Goal: Task Accomplishment & Management: Manage account settings

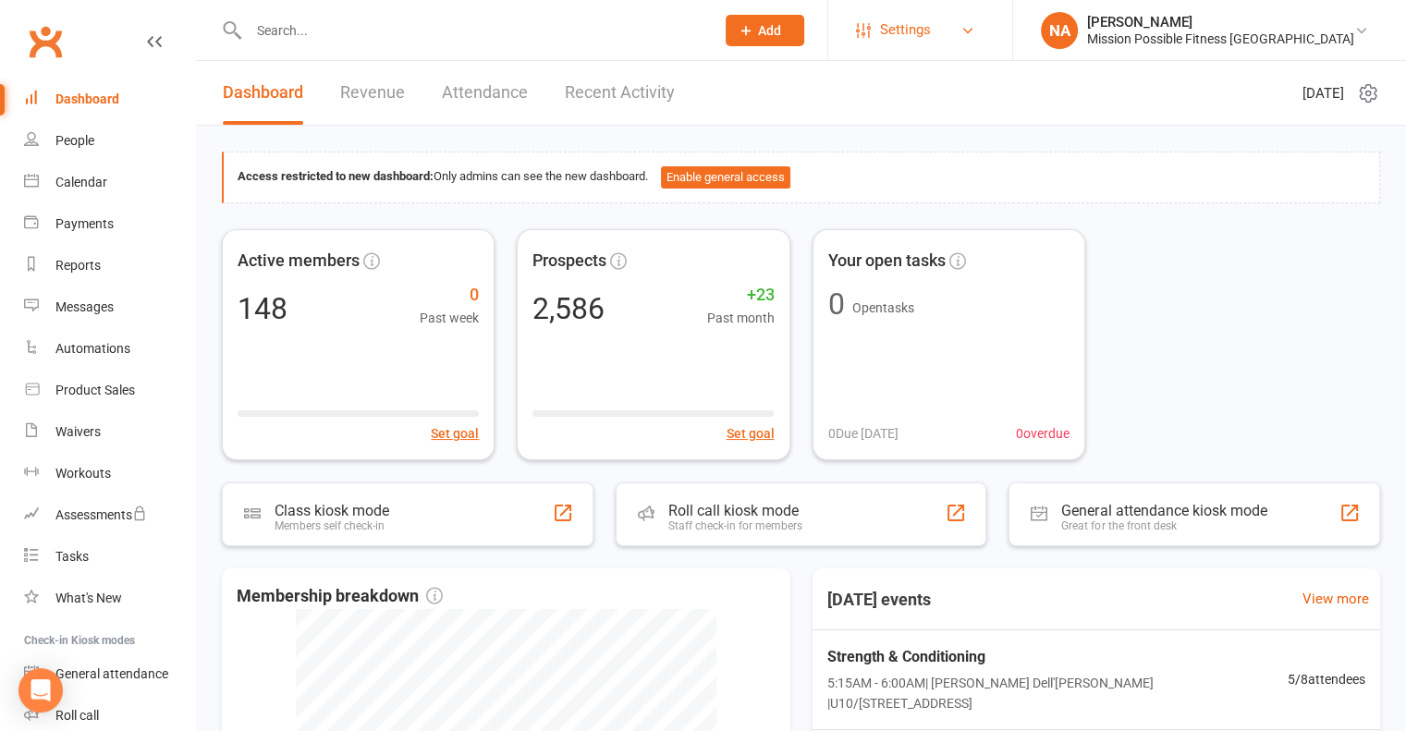
click at [931, 28] on span "Settings" at bounding box center [905, 30] width 51 height 42
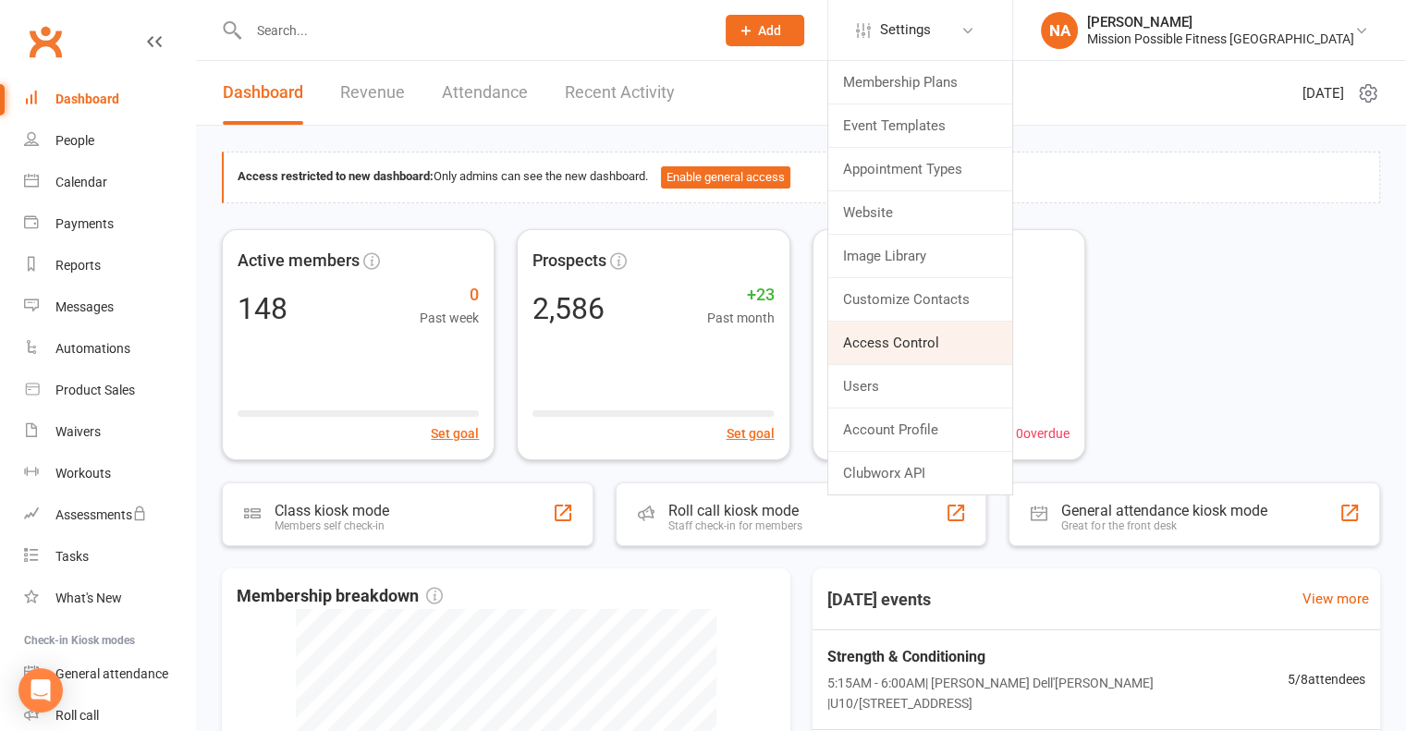
click at [954, 361] on link "Access Control" at bounding box center [920, 343] width 184 height 43
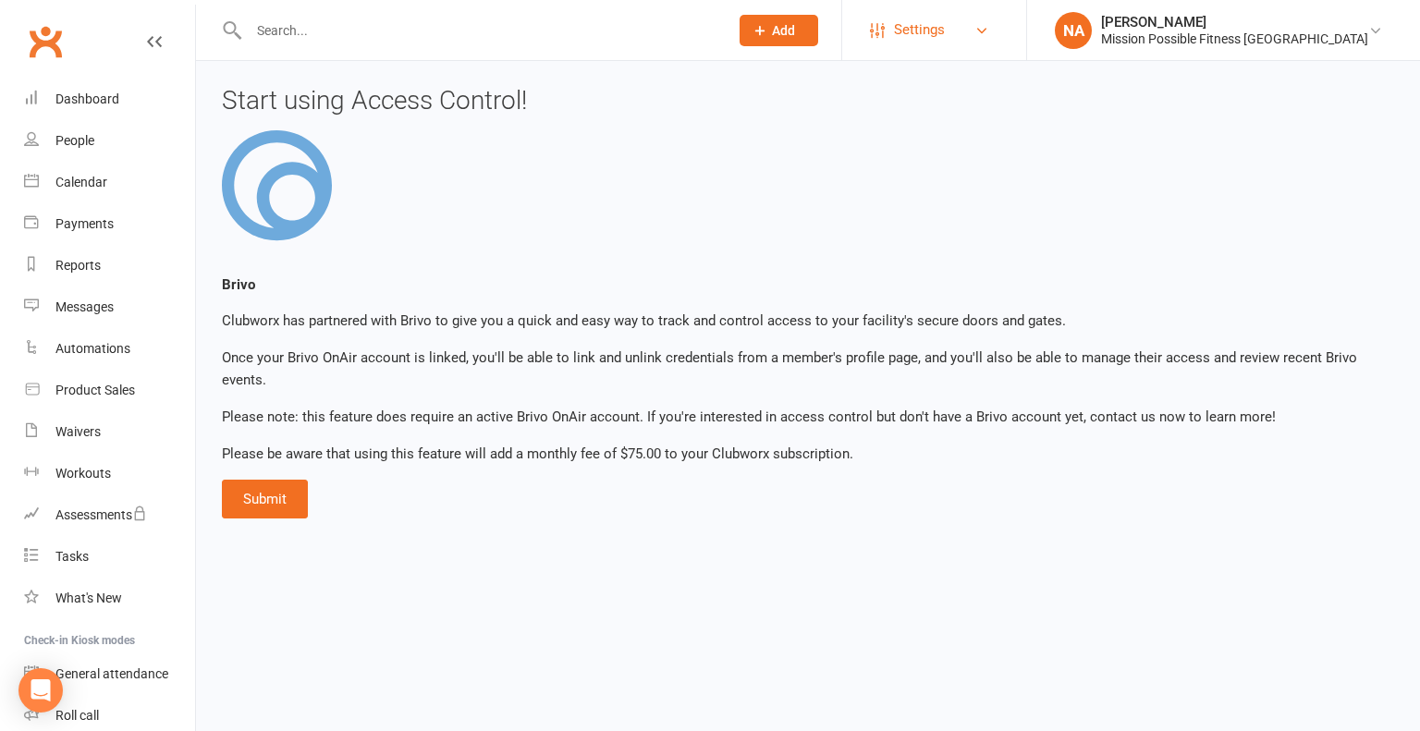
click at [945, 28] on span "Settings" at bounding box center [919, 30] width 51 height 42
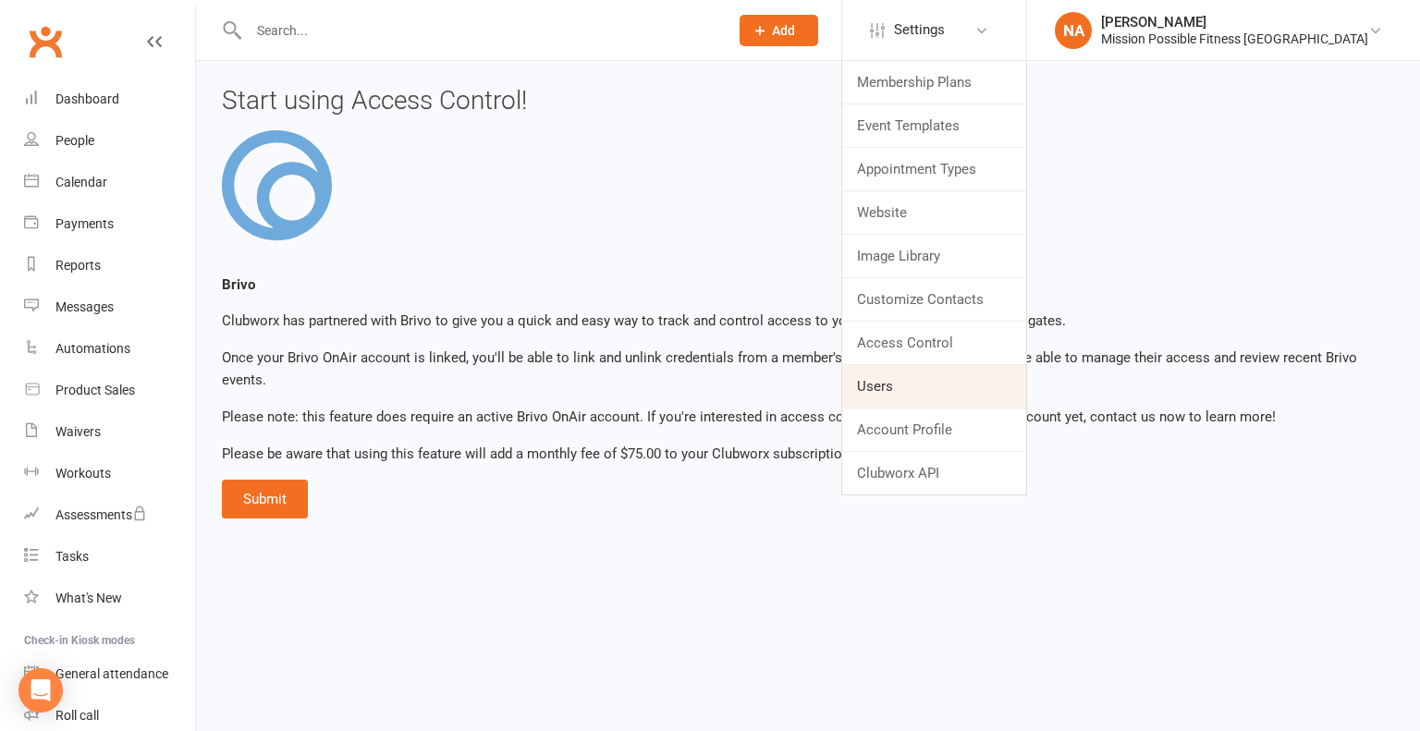
click at [957, 365] on link "Users" at bounding box center [934, 386] width 184 height 43
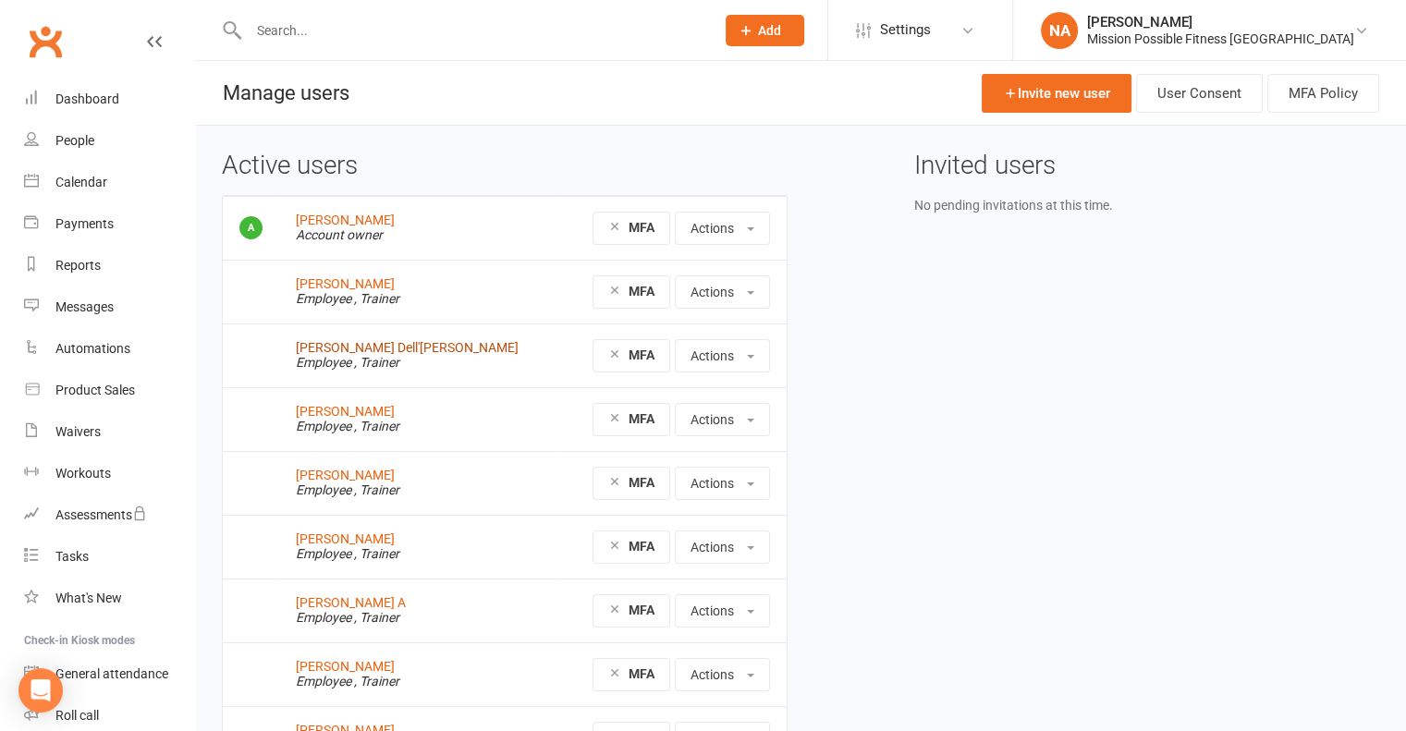
click at [350, 348] on link "[PERSON_NAME] Dell'[PERSON_NAME]" at bounding box center [407, 347] width 223 height 15
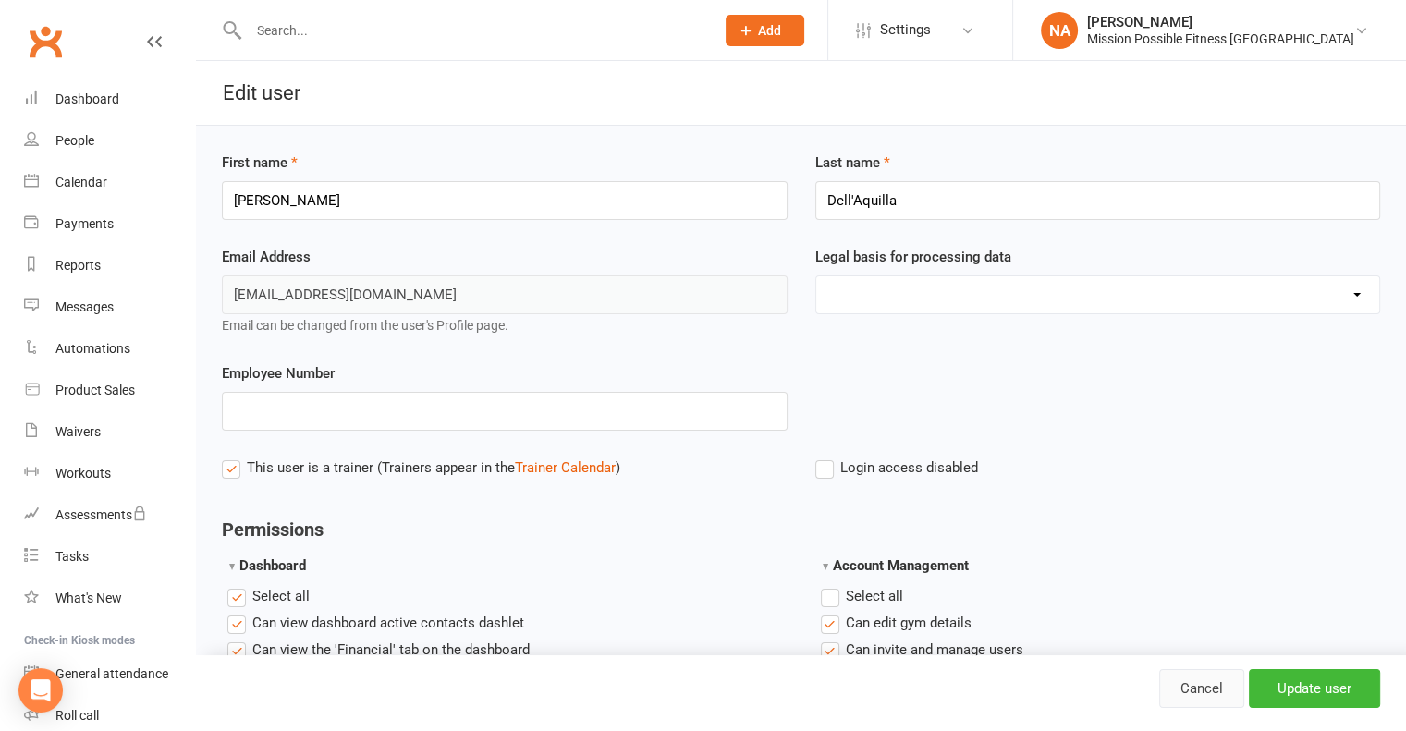
click at [1180, 691] on link "Cancel" at bounding box center [1201, 688] width 85 height 39
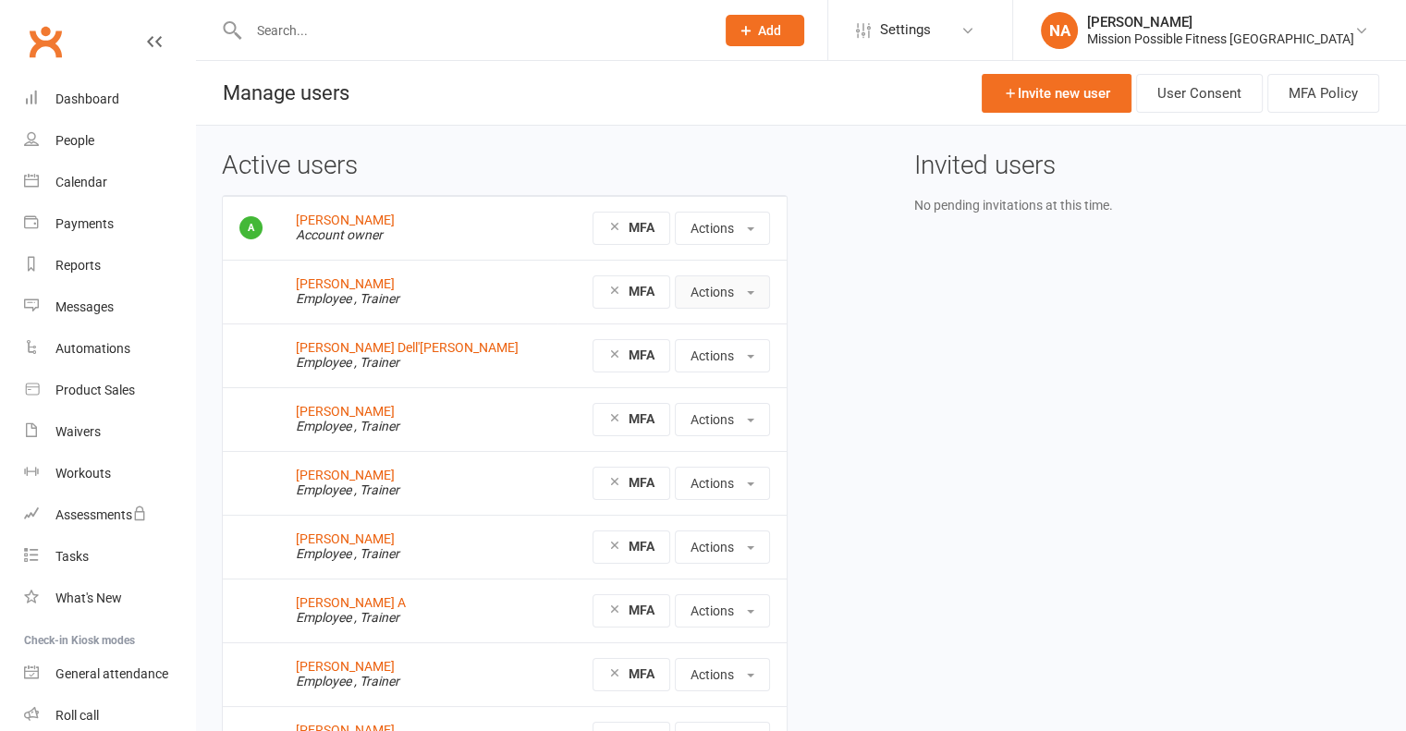
click at [739, 299] on button "Actions" at bounding box center [722, 291] width 95 height 33
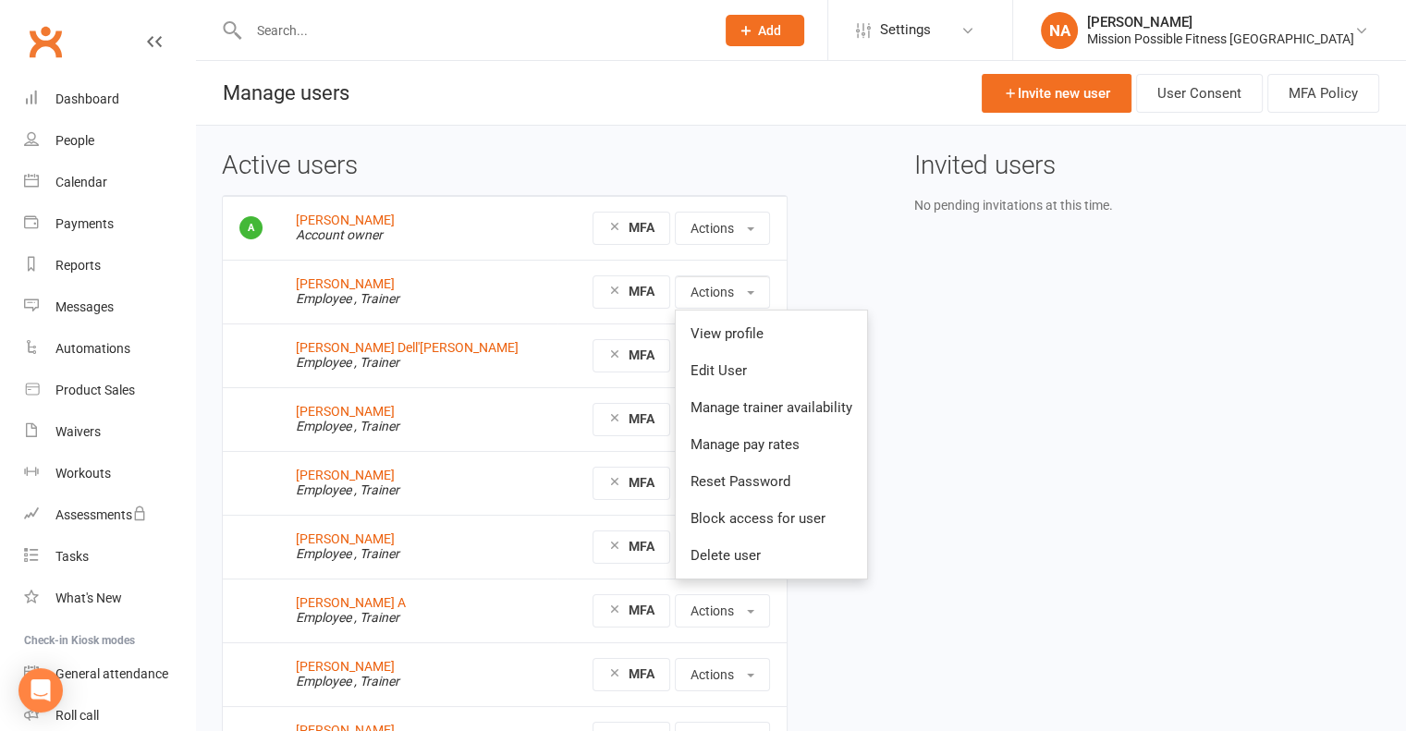
click at [1067, 274] on div "Active users [PERSON_NAME] Account owner MFA Actions View profile Edit User [PE…" at bounding box center [801, 506] width 1186 height 709
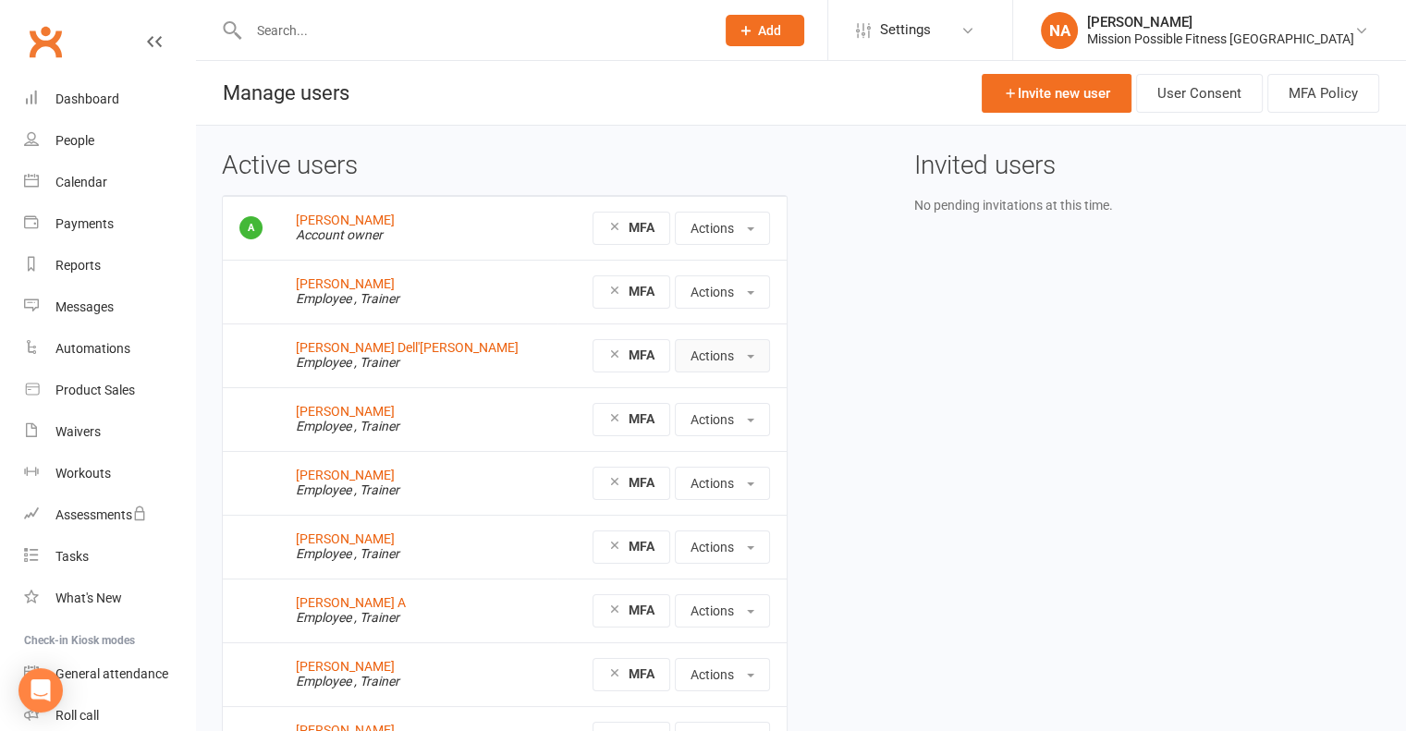
click at [743, 350] on button "Actions" at bounding box center [722, 355] width 95 height 33
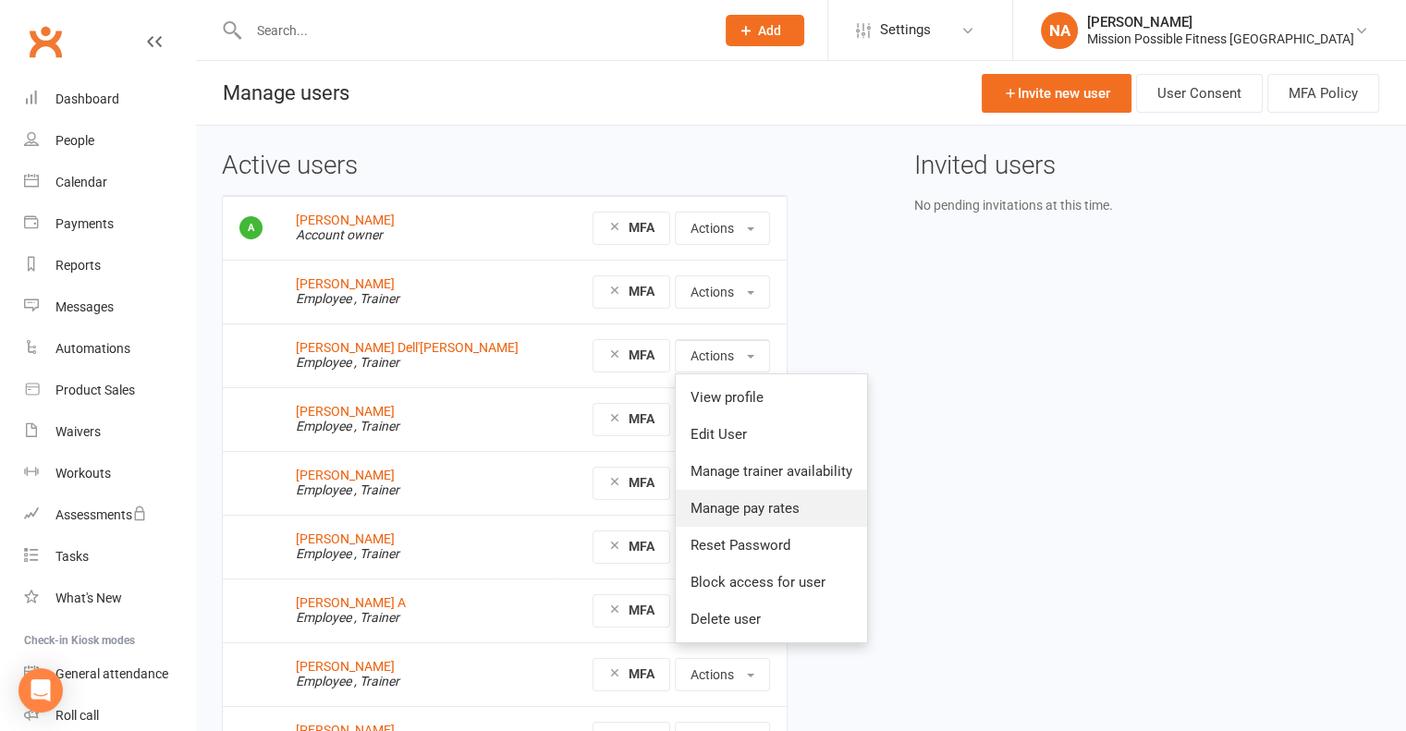
click at [748, 513] on link "Manage pay rates" at bounding box center [771, 508] width 191 height 37
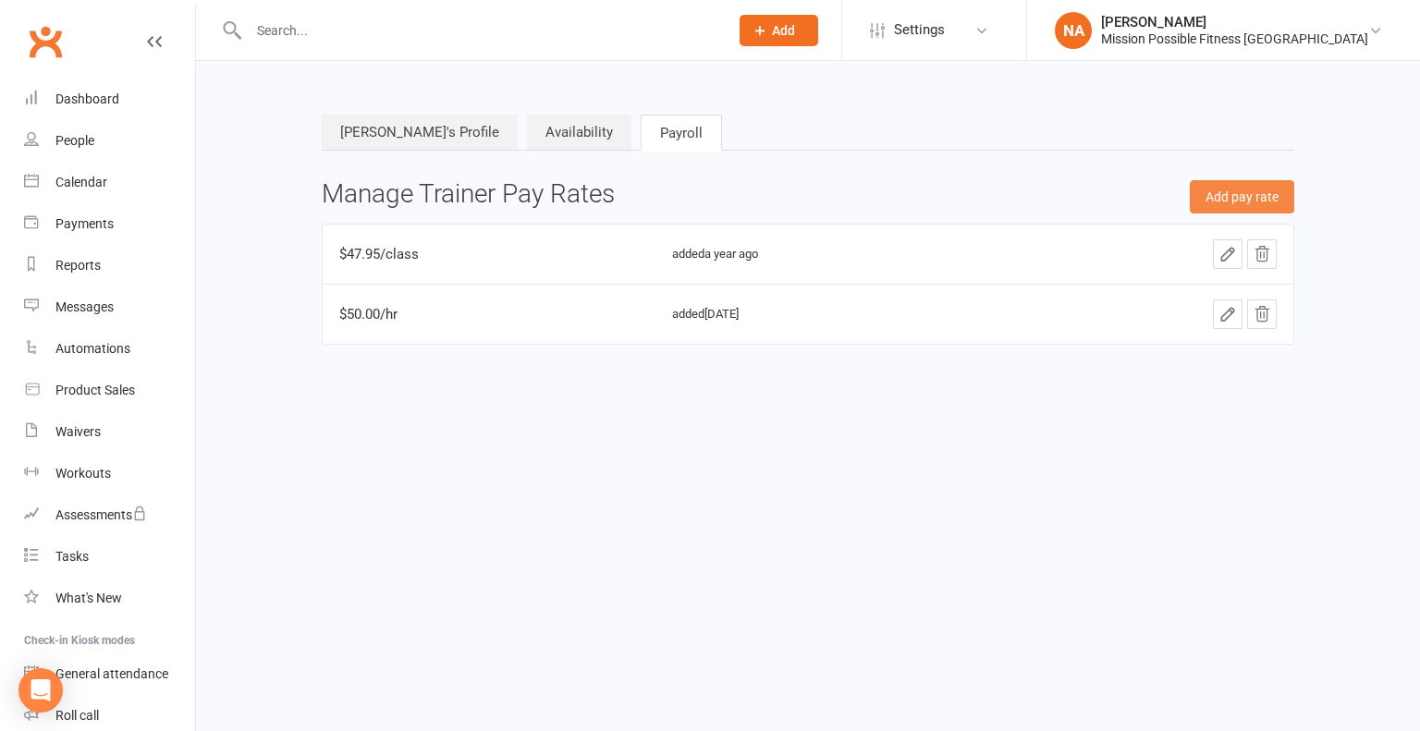
click at [1213, 195] on button "Add pay rate" at bounding box center [1241, 196] width 104 height 33
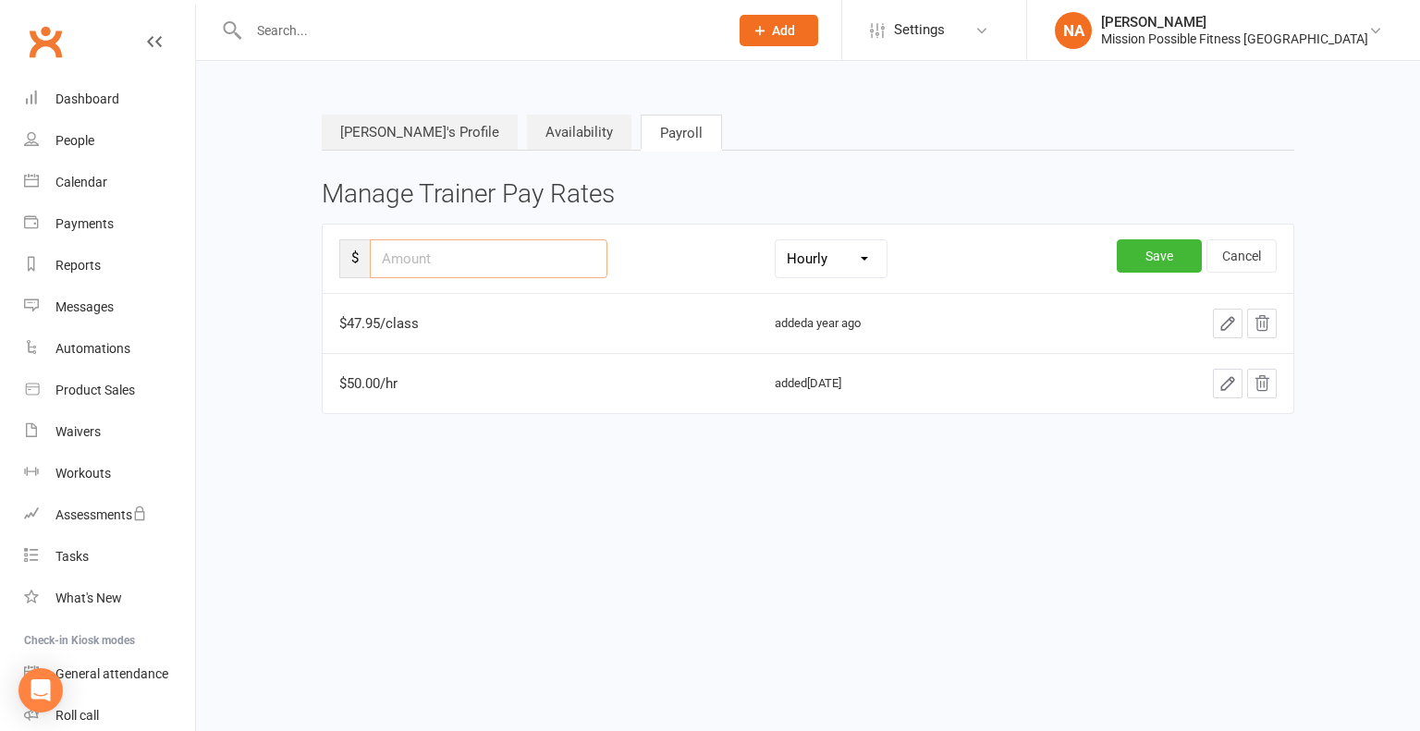
click at [517, 265] on input "number" at bounding box center [489, 258] width 238 height 39
type input "60"
click at [1147, 255] on button "Save" at bounding box center [1158, 255] width 85 height 33
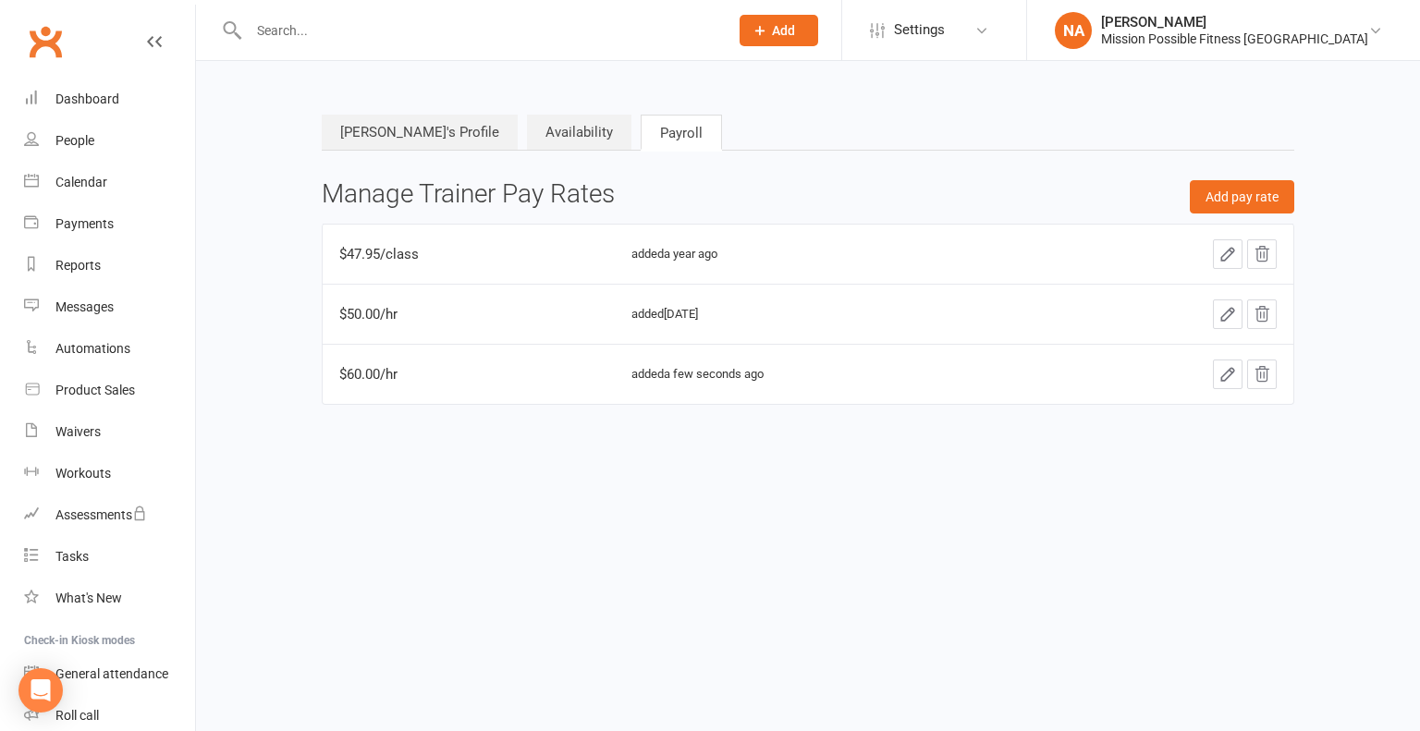
click at [396, 21] on input "text" at bounding box center [479, 31] width 472 height 26
type input "s"
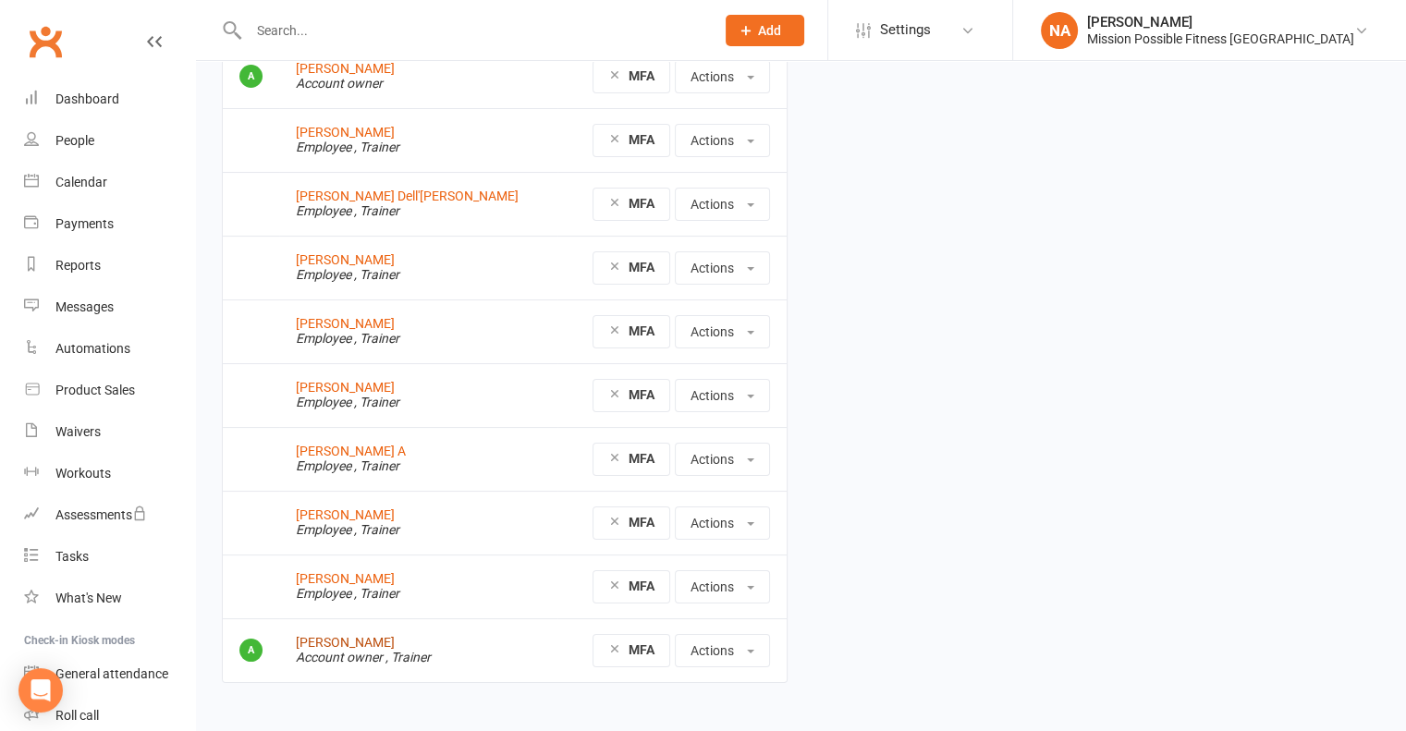
scroll to position [179, 0]
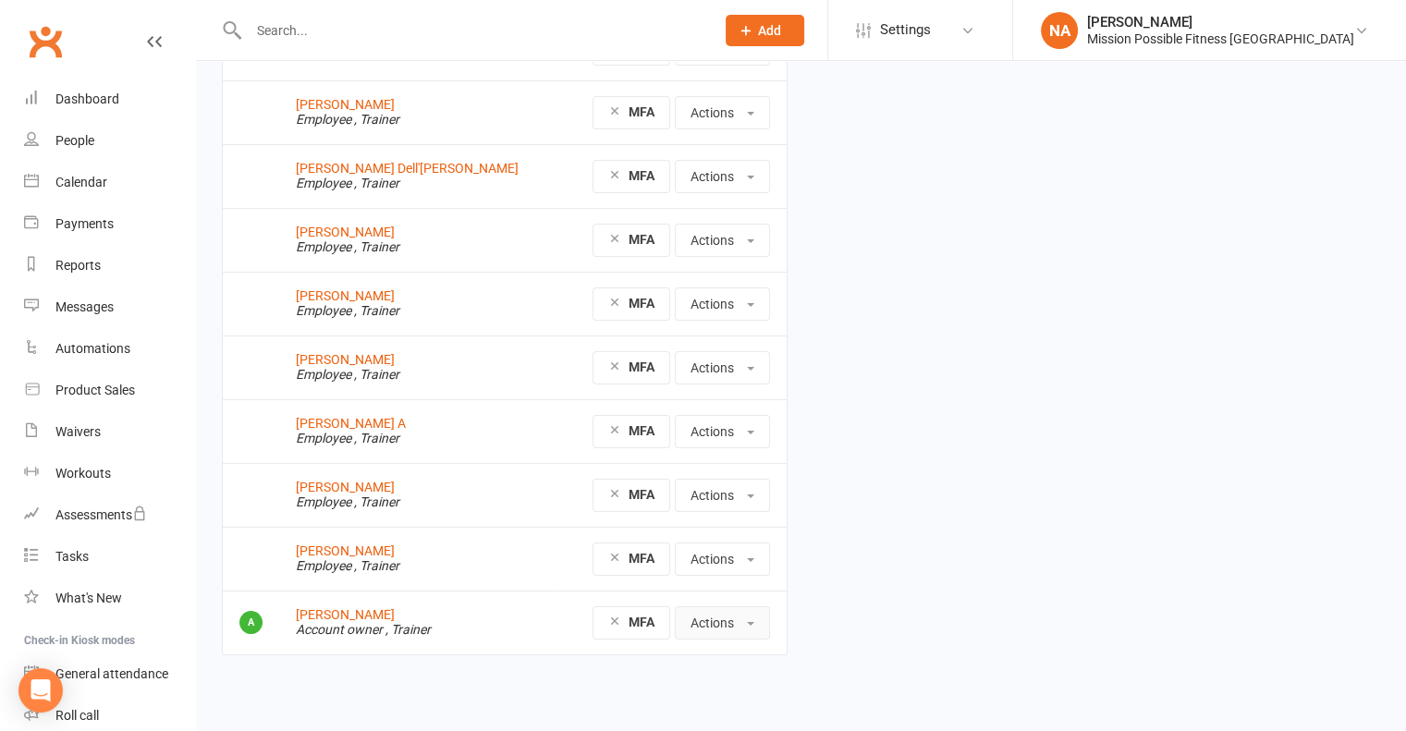
click at [706, 615] on button "Actions" at bounding box center [722, 622] width 95 height 33
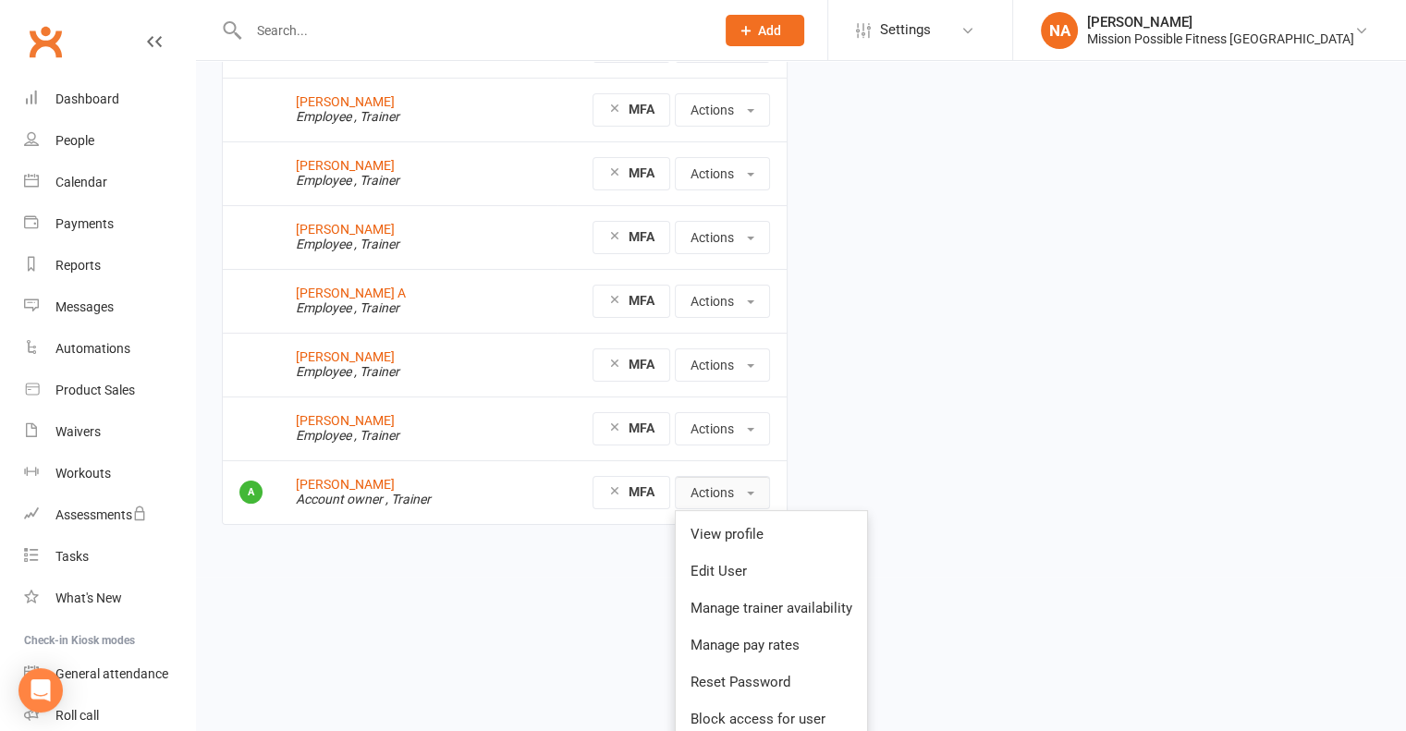
scroll to position [318, 0]
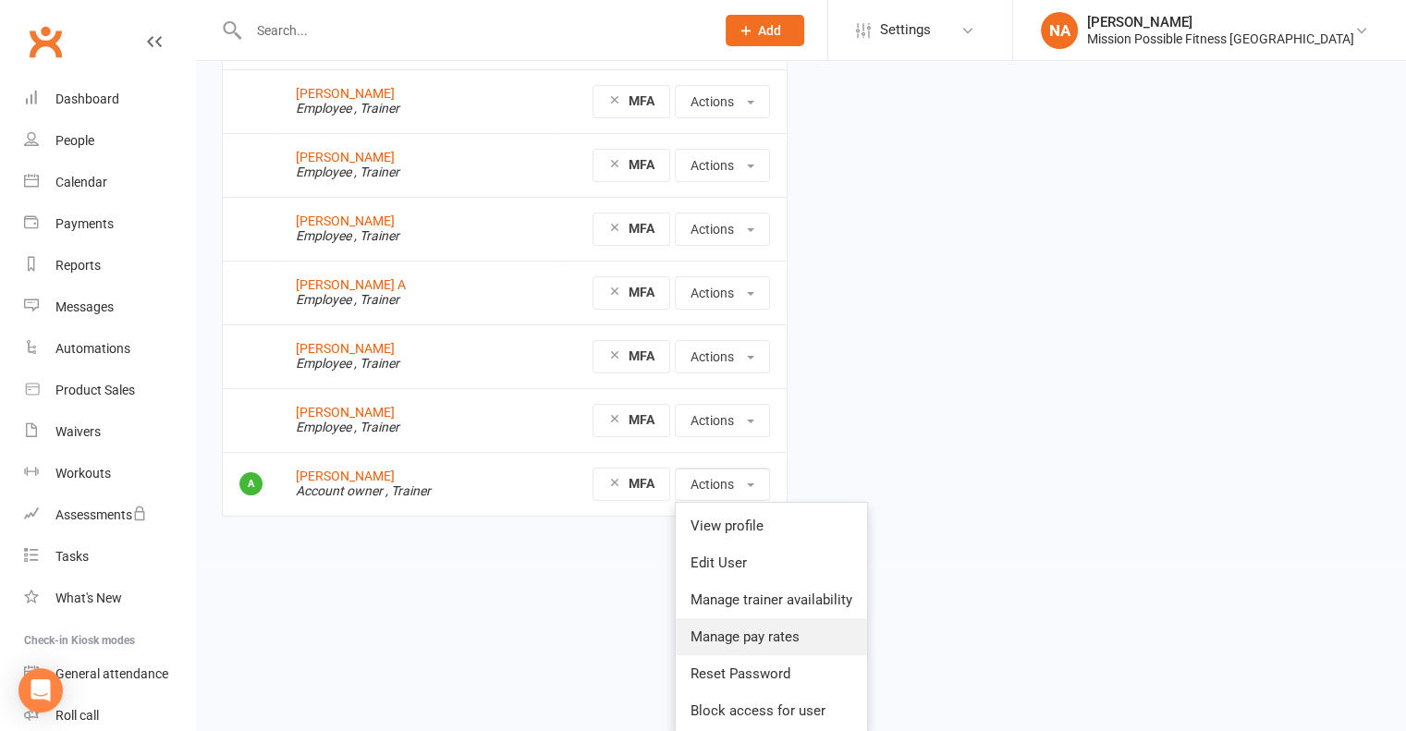
click at [817, 628] on link "Manage pay rates" at bounding box center [771, 636] width 191 height 37
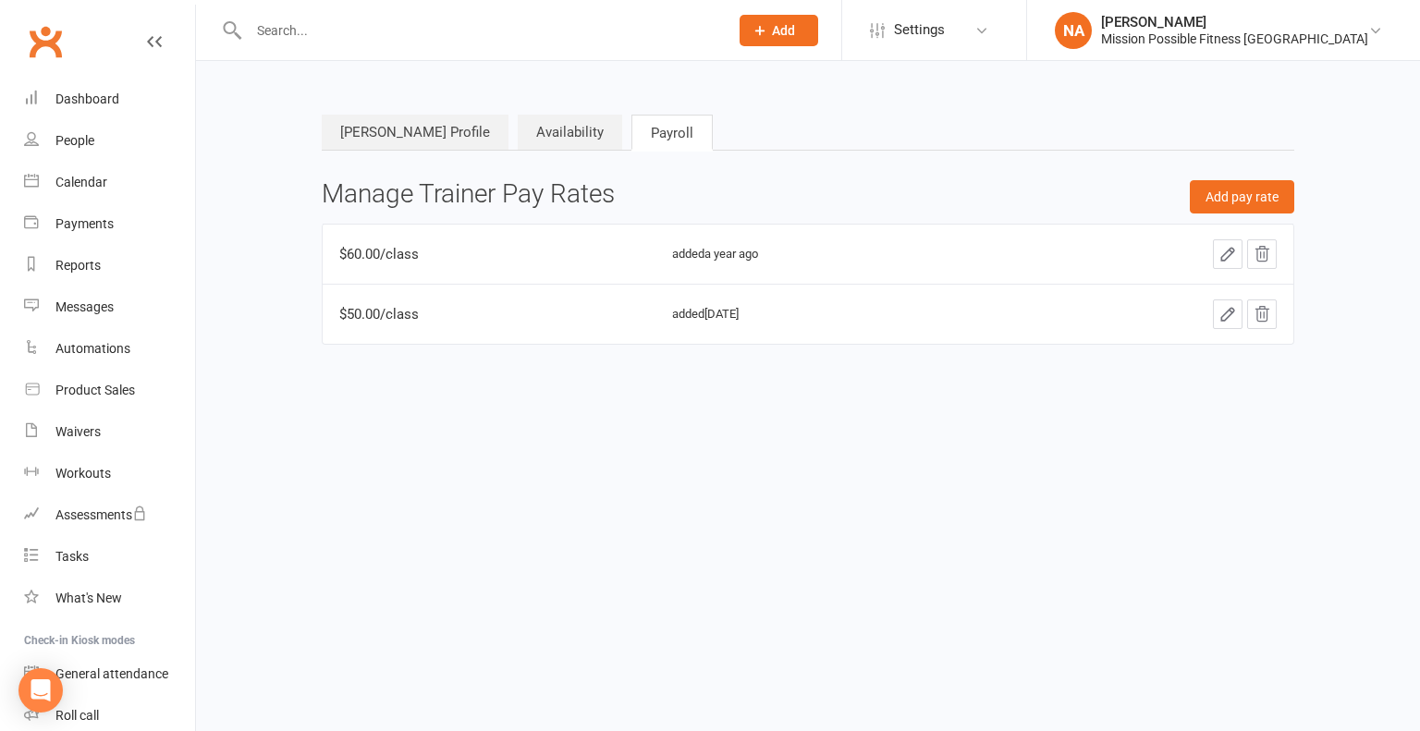
click at [705, 265] on td "added a year ago" at bounding box center [830, 254] width 351 height 60
click at [1243, 186] on button "Add pay rate" at bounding box center [1241, 196] width 104 height 33
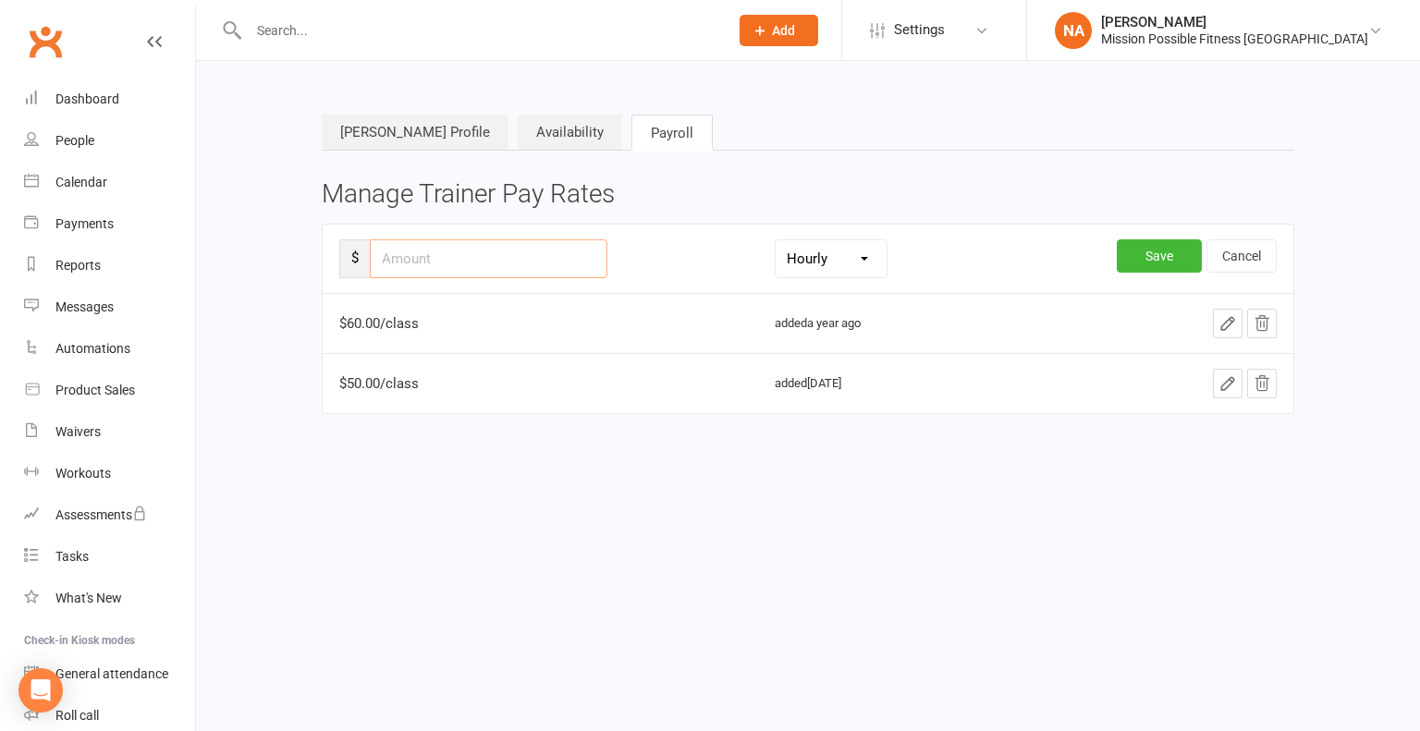
click at [468, 243] on input "number" at bounding box center [489, 258] width 238 height 39
type input "60"
click at [1156, 259] on button "Save" at bounding box center [1158, 255] width 85 height 33
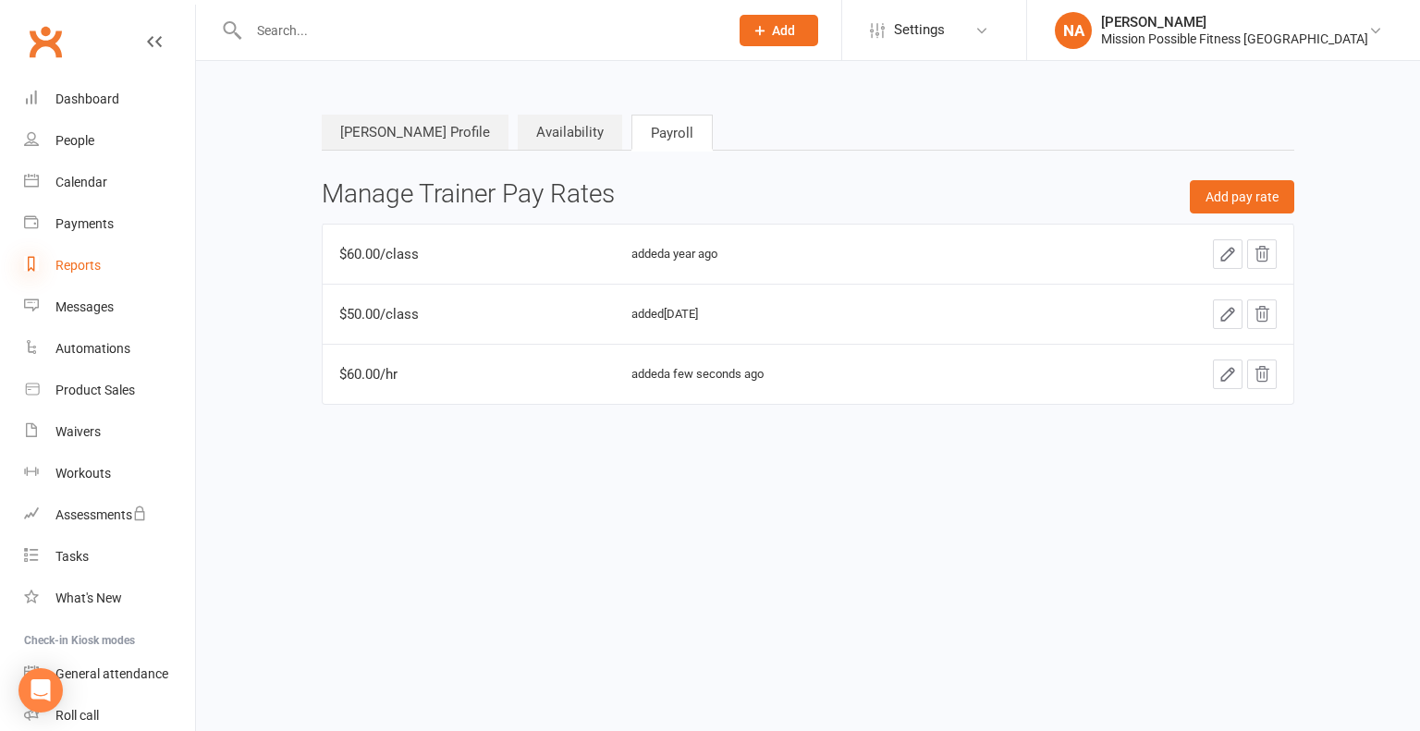
click at [30, 270] on icon at bounding box center [31, 263] width 15 height 15
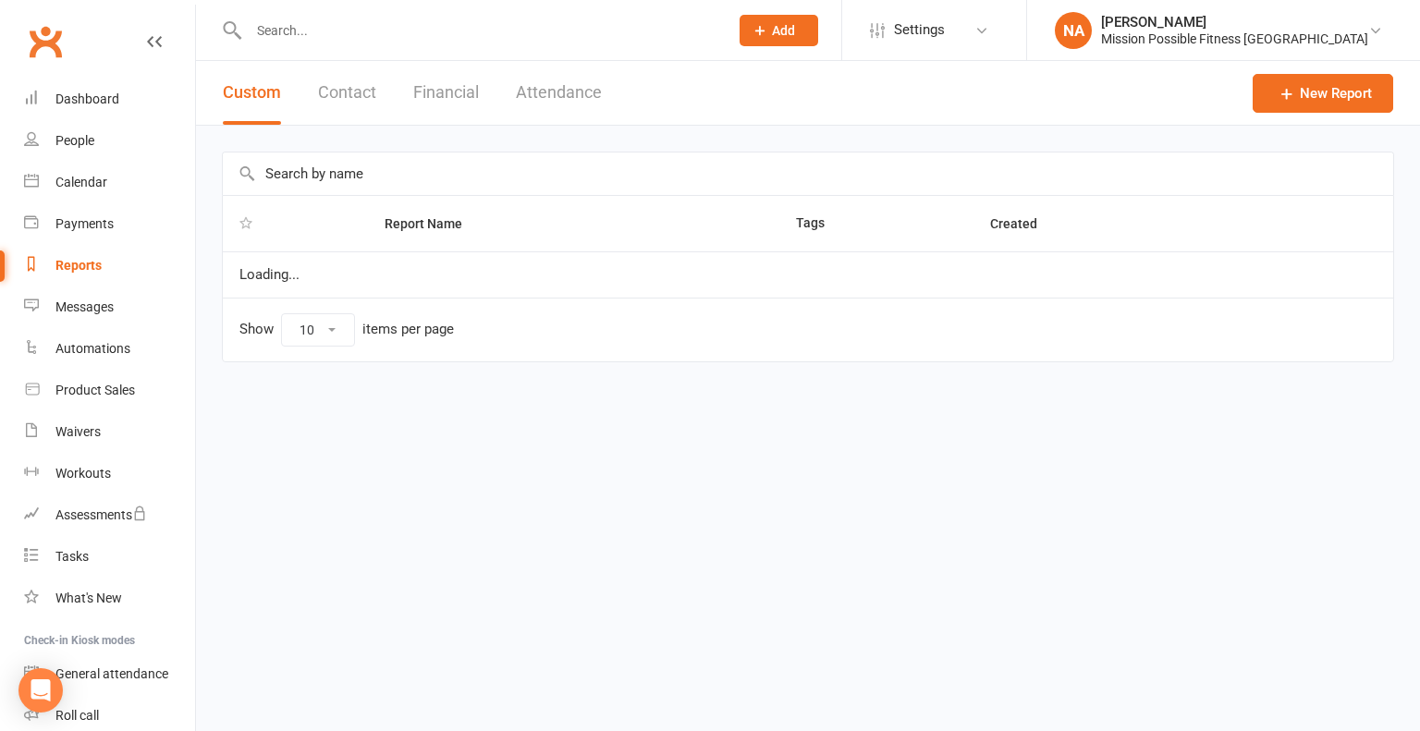
select select "100"
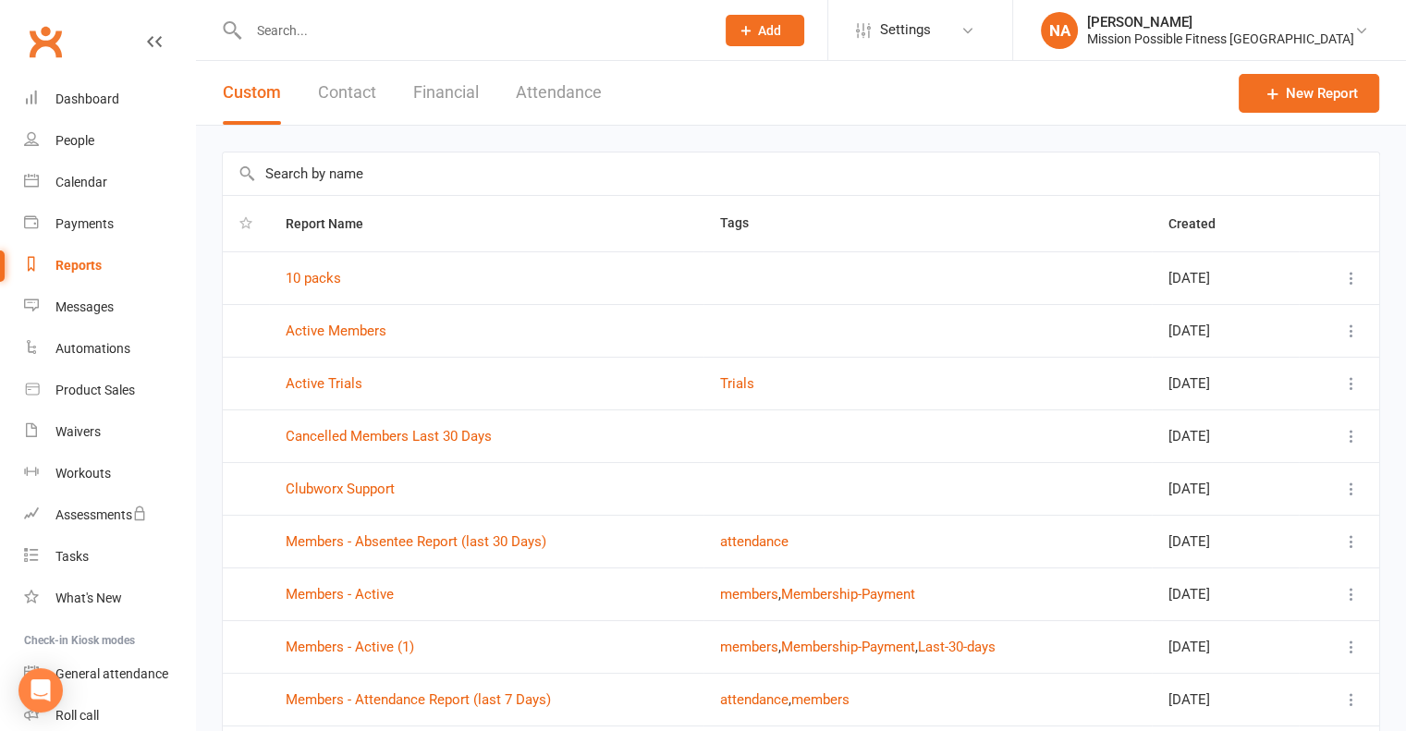
click at [447, 92] on button "Financial" at bounding box center [446, 93] width 66 height 64
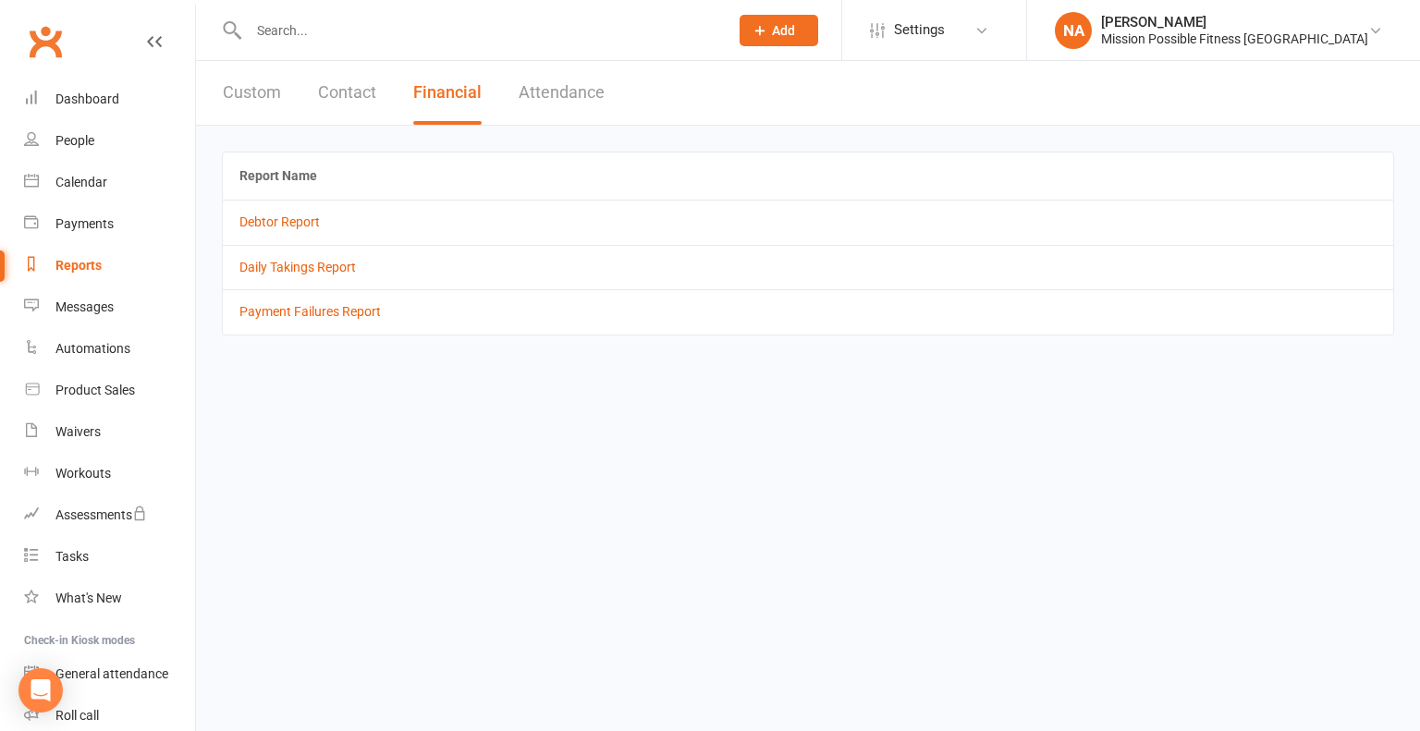
click at [566, 89] on button "Attendance" at bounding box center [561, 93] width 86 height 64
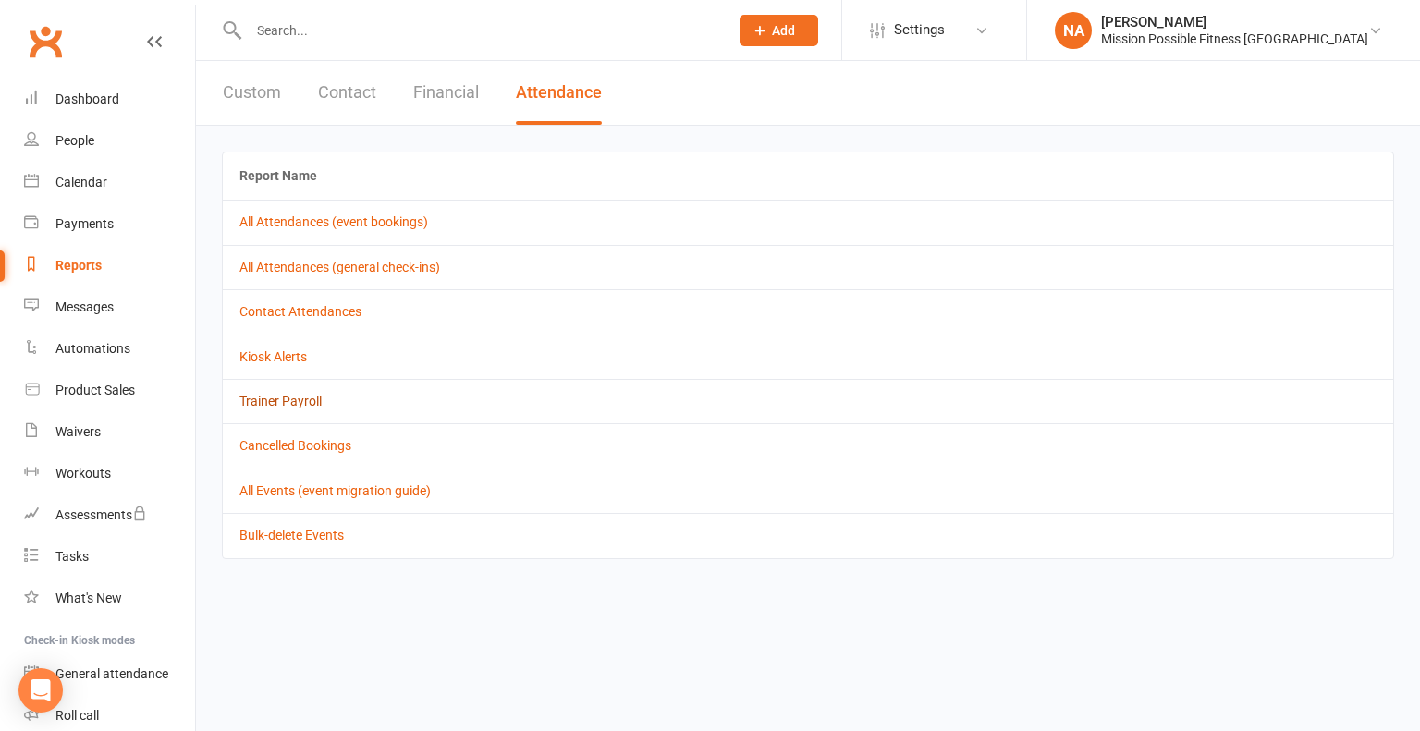
click at [280, 397] on link "Trainer Payroll" at bounding box center [280, 401] width 82 height 15
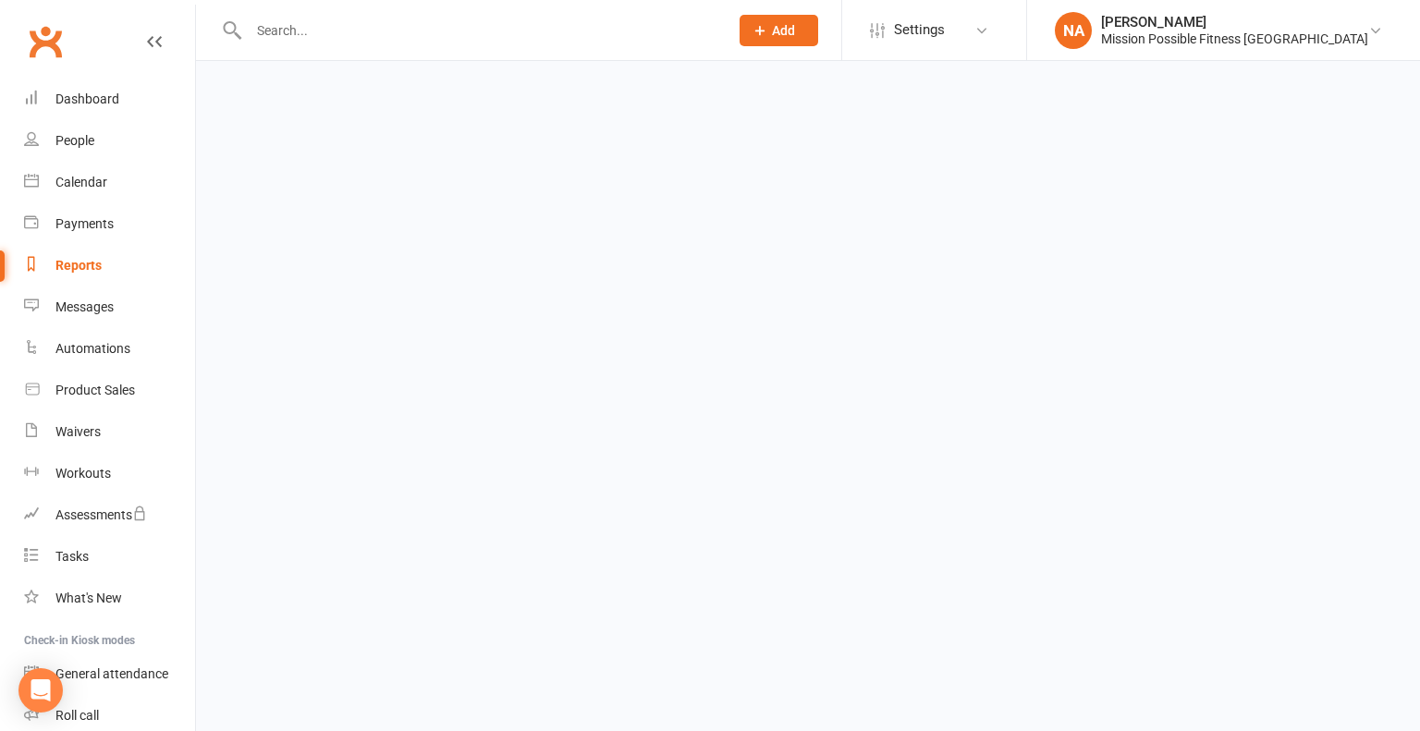
select select "false"
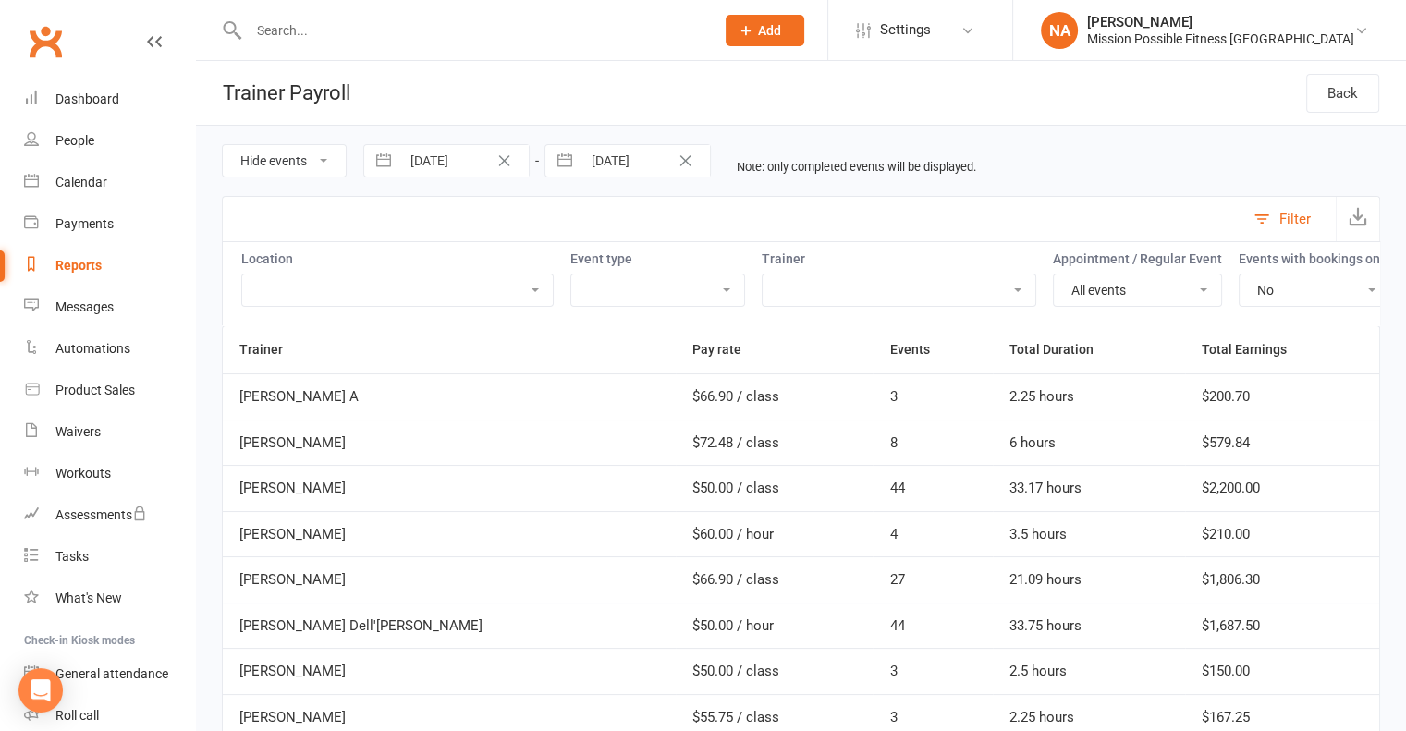
click at [325, 154] on select "Hide events Show events" at bounding box center [284, 160] width 123 height 31
select select "true"
click at [223, 145] on select "Hide events Show events" at bounding box center [284, 160] width 123 height 31
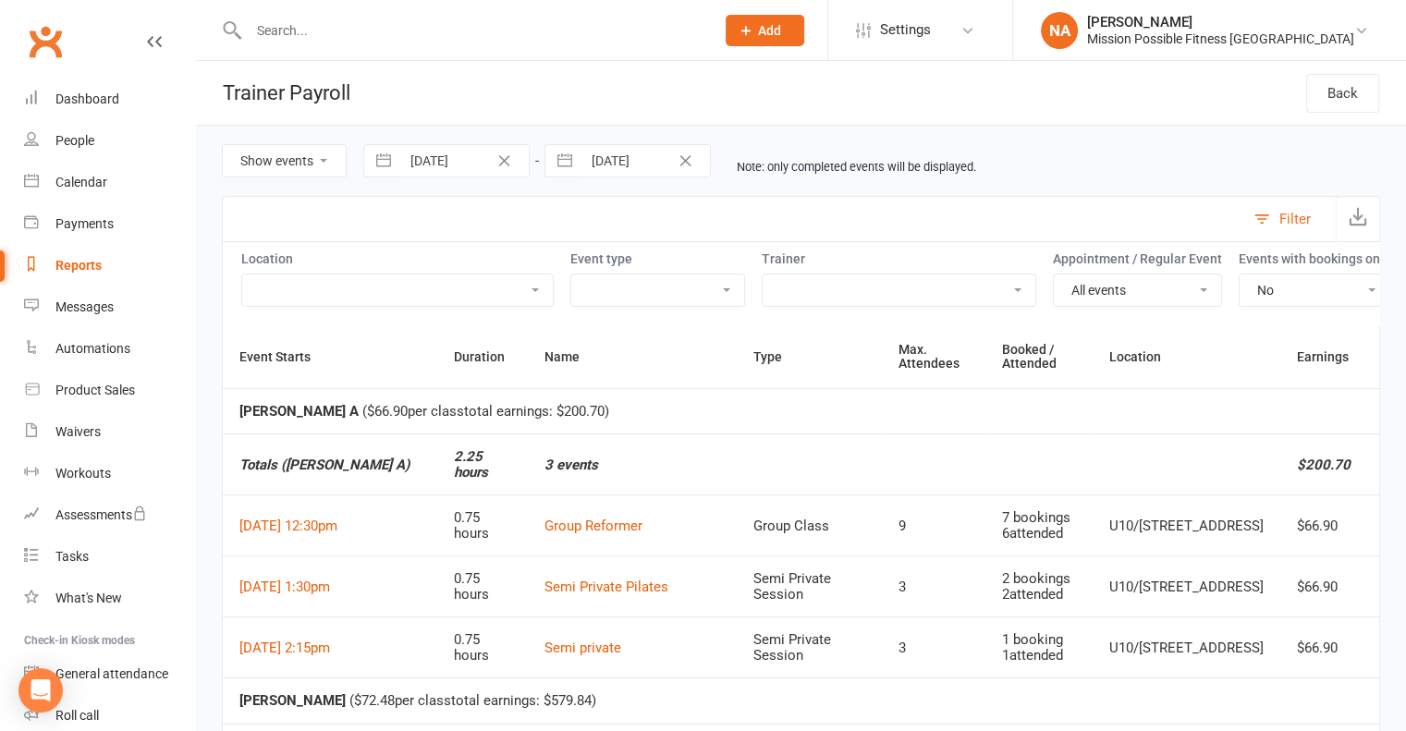
select select "8"
select select "2025"
select select "9"
select select "2025"
select select "10"
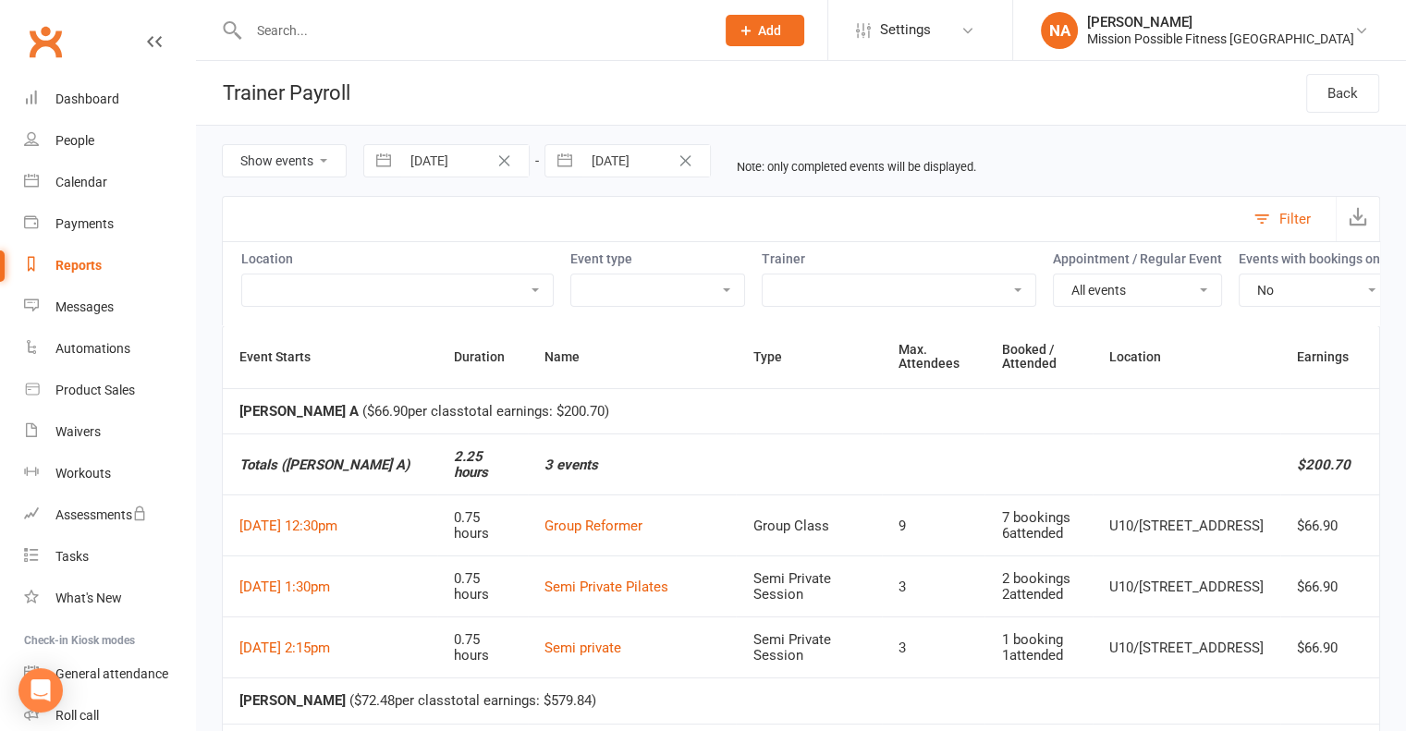
select select "2025"
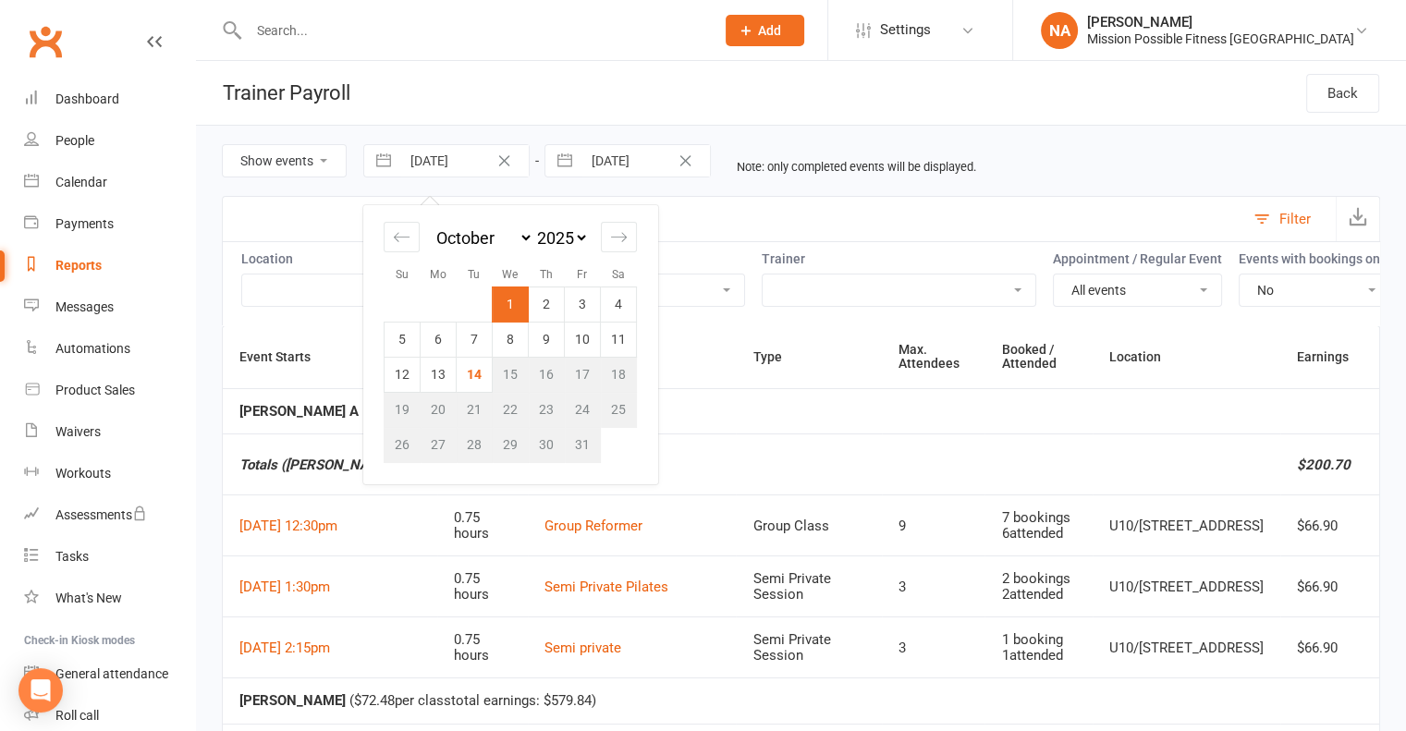
click at [458, 166] on input "[DATE]" at bounding box center [464, 160] width 128 height 31
click at [440, 346] on td "6" at bounding box center [438, 339] width 36 height 35
type input "[DATE]"
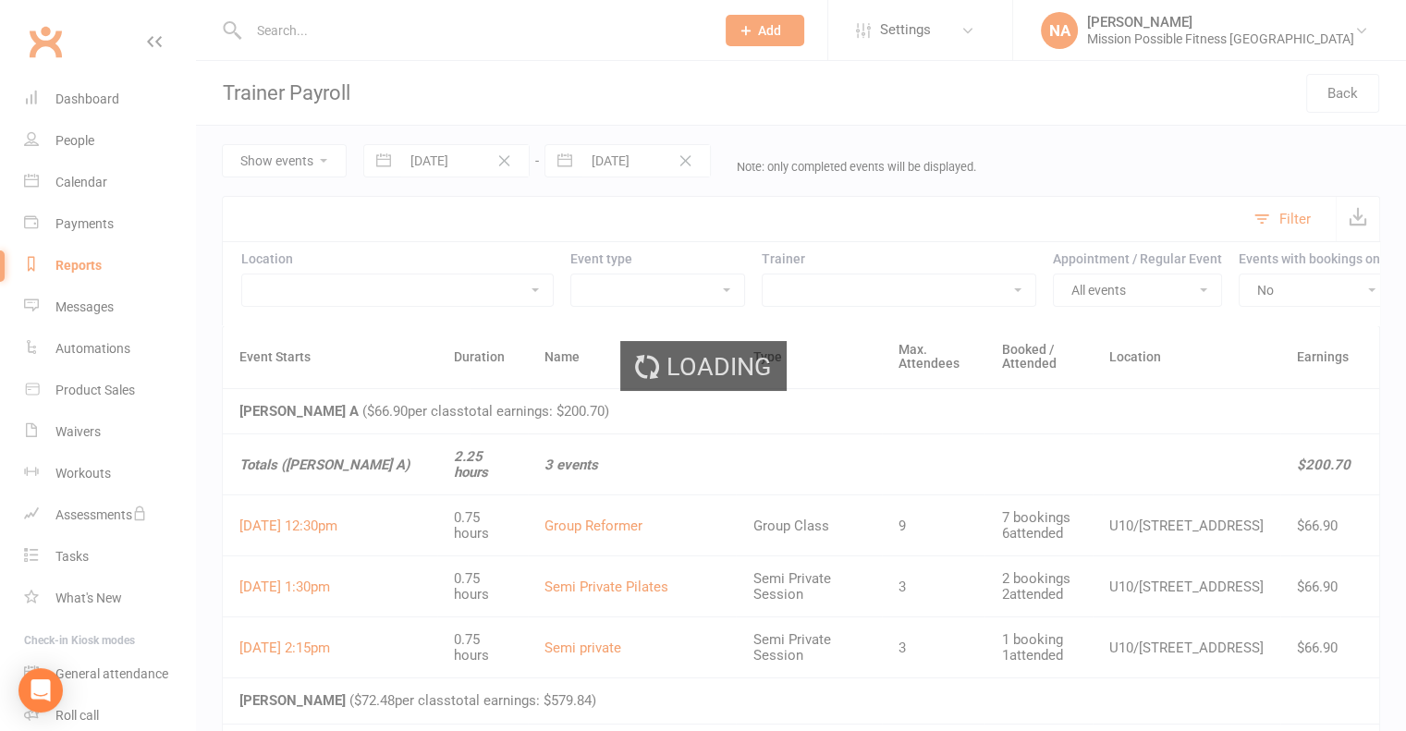
select select "8"
select select "2025"
select select "9"
select select "2025"
select select "10"
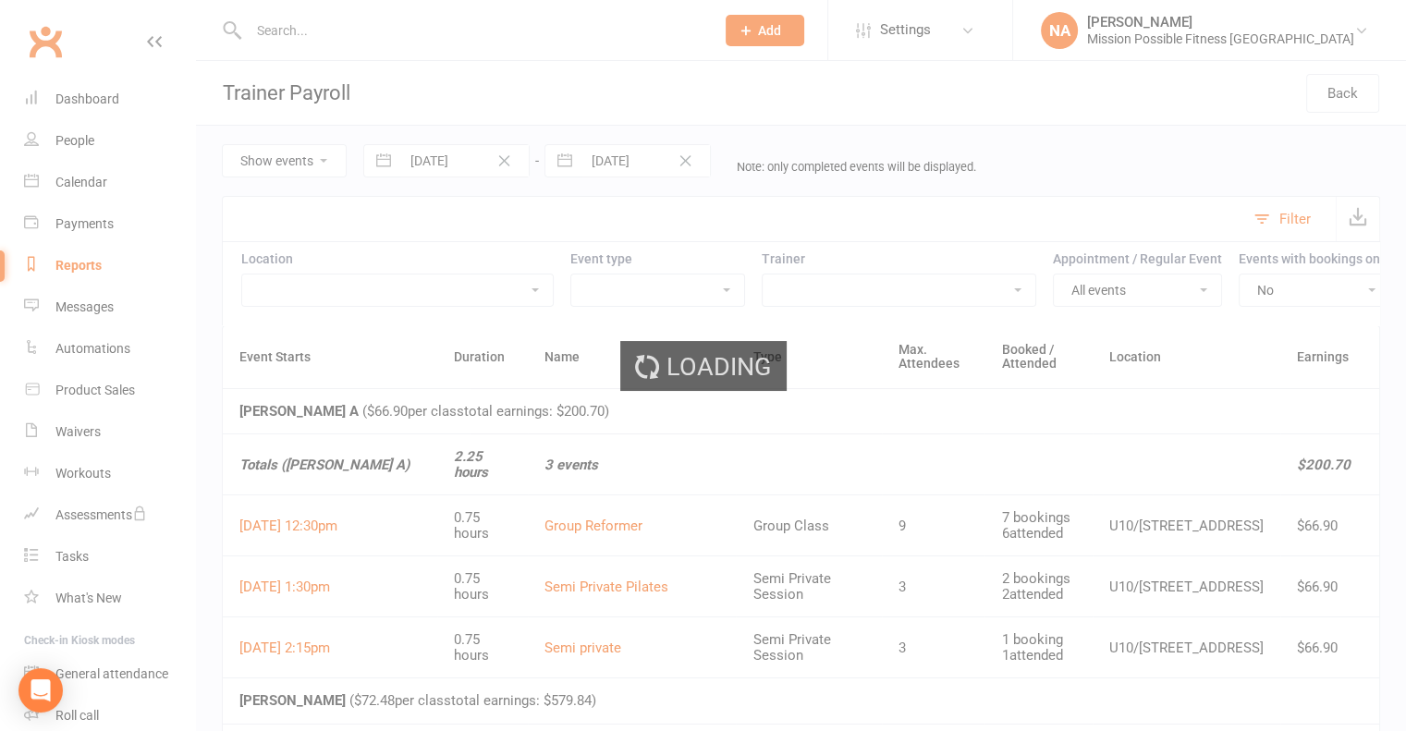
select select "2025"
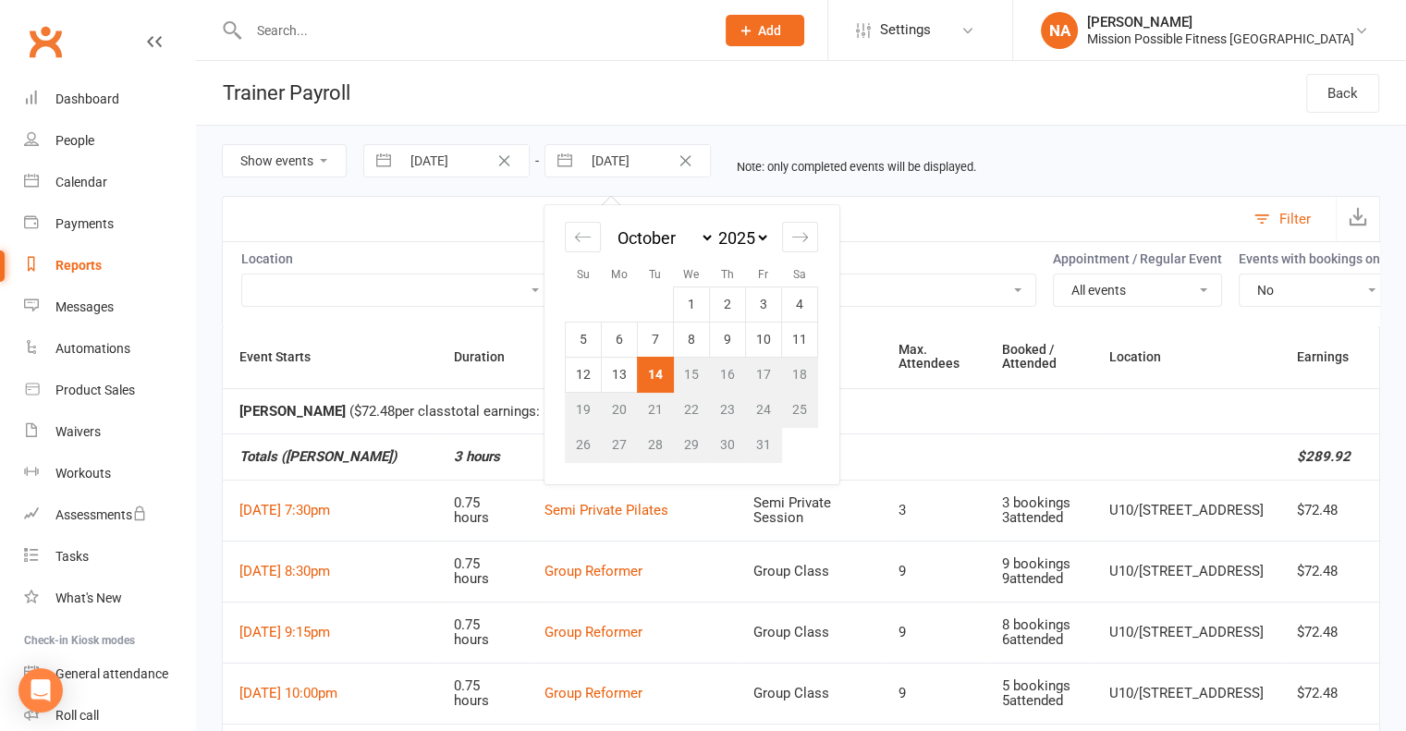
click at [640, 157] on input "[DATE]" at bounding box center [645, 160] width 128 height 31
click at [586, 372] on td "12" at bounding box center [584, 374] width 36 height 35
type input "[DATE]"
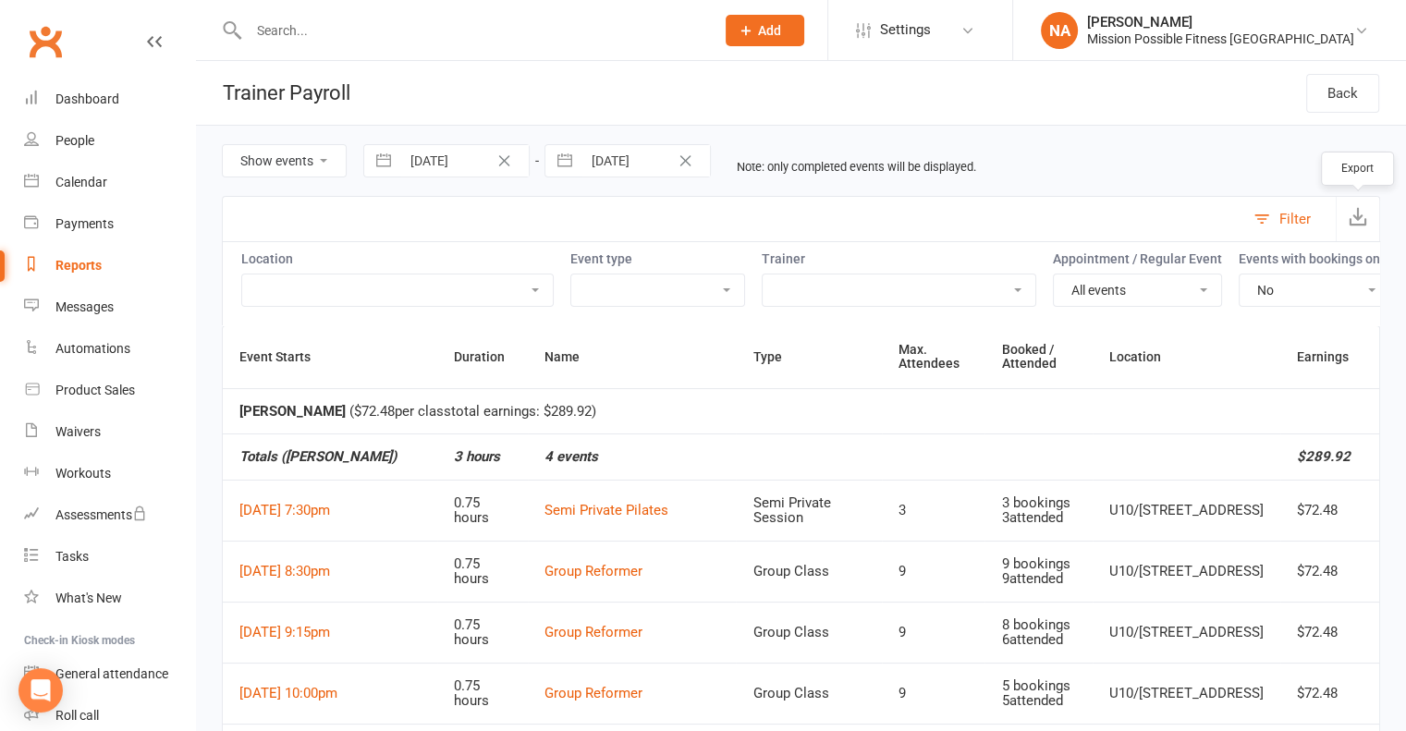
click at [1357, 214] on icon "button" at bounding box center [1357, 216] width 18 height 18
